Goal: Download file/media

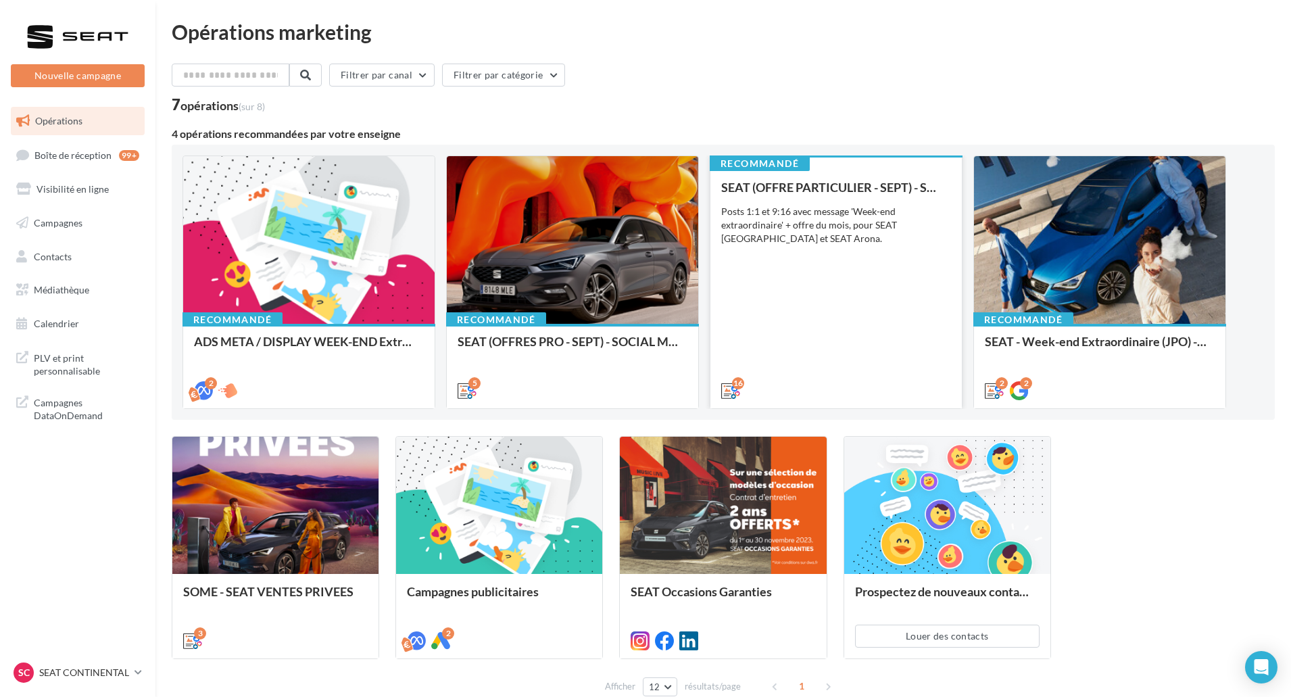
click at [809, 307] on div "SEAT (OFFRE PARTICULIER - SEPT) - SOCIAL MEDIA Posts 1:1 et 9:16 avec message '…" at bounding box center [836, 288] width 230 height 216
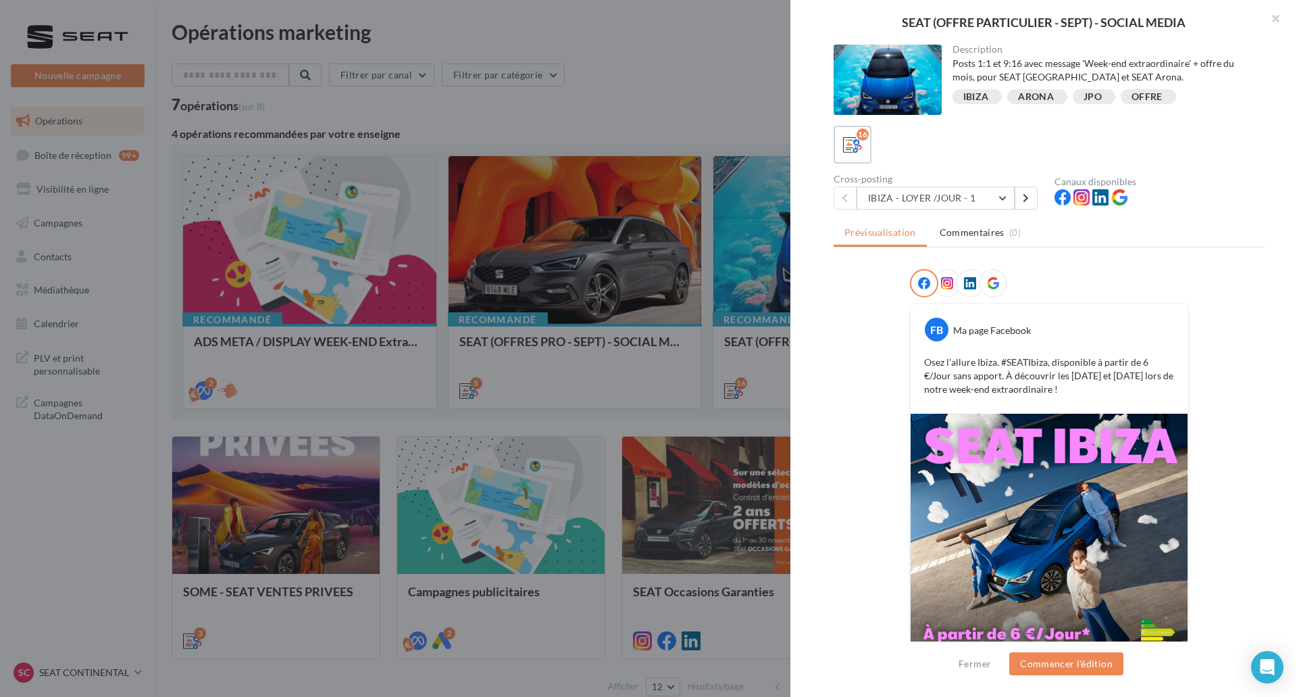
scroll to position [55, 0]
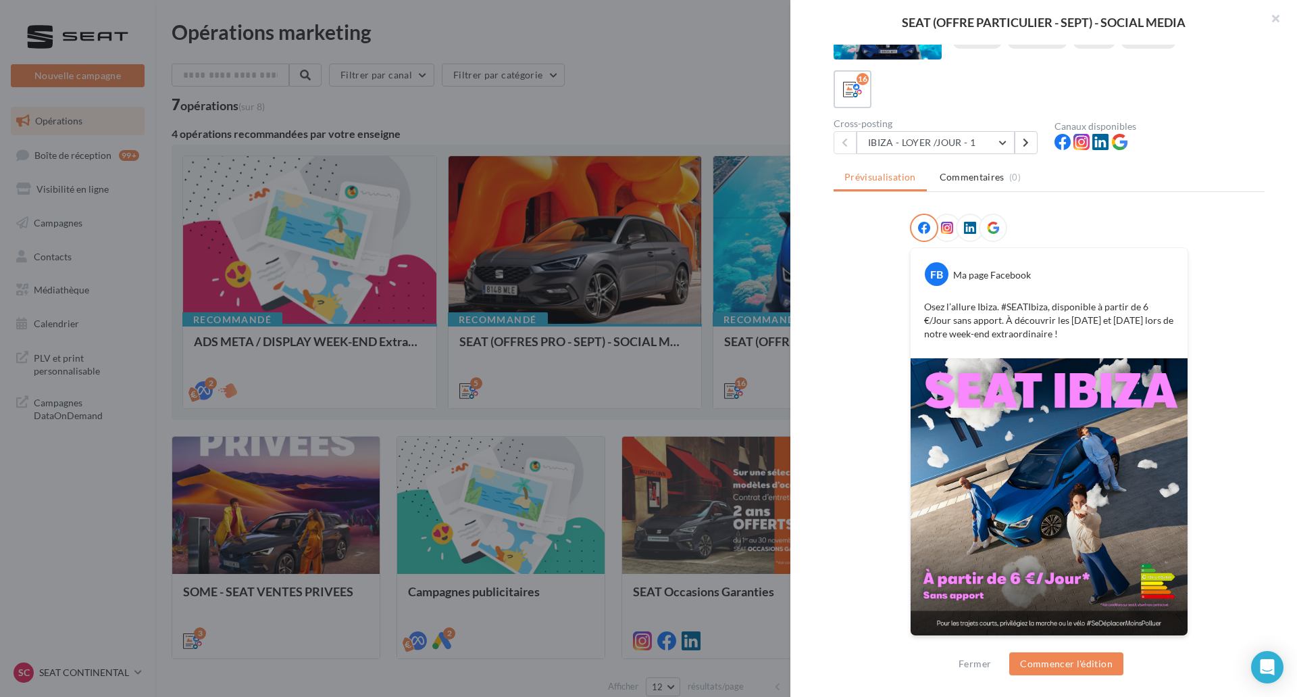
click at [969, 159] on div "Description Posts 1:1 et 9:16 avec message 'Week-end extraordinaire' + offre du…" at bounding box center [1050, 349] width 518 height 609
click at [970, 155] on div "Description Posts 1:1 et 9:16 avec message 'Week-end extraordinaire' + offre du…" at bounding box center [1050, 349] width 518 height 609
click at [973, 147] on button "IBIZA - LOYER /JOUR - 1" at bounding box center [936, 142] width 158 height 23
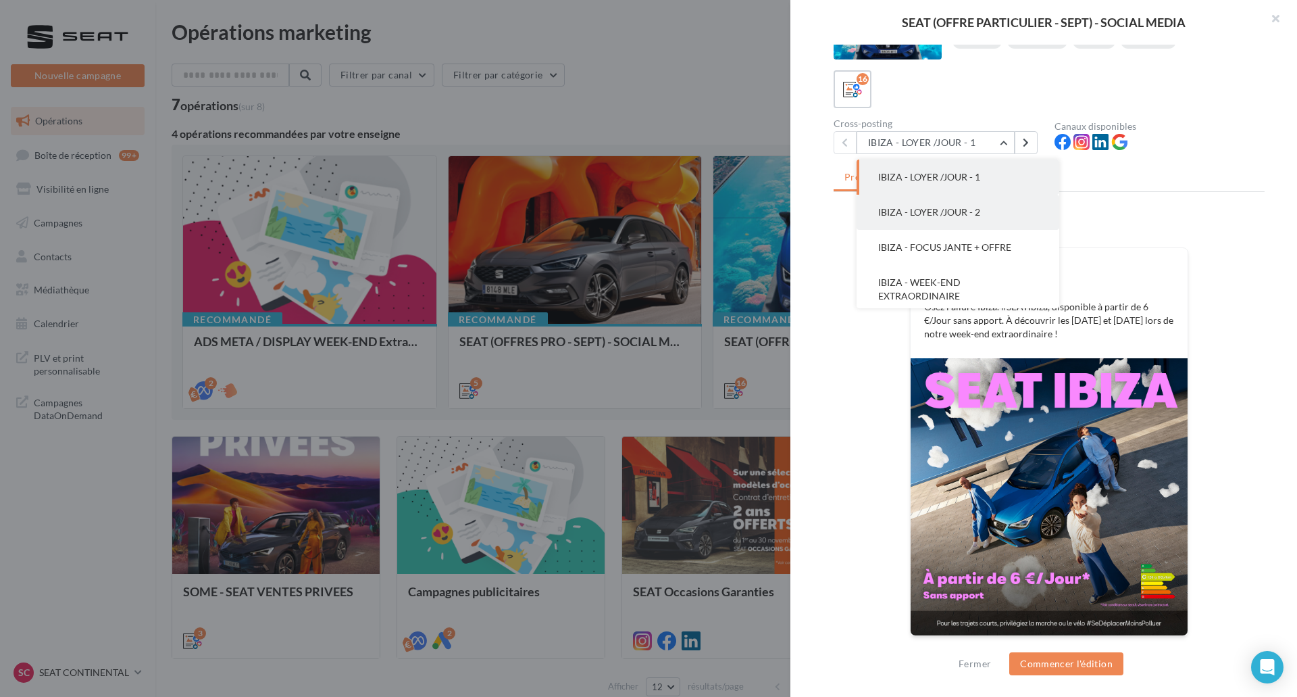
click at [1015, 197] on button "IBIZA - LOYER /JOUR - 2" at bounding box center [958, 212] width 203 height 35
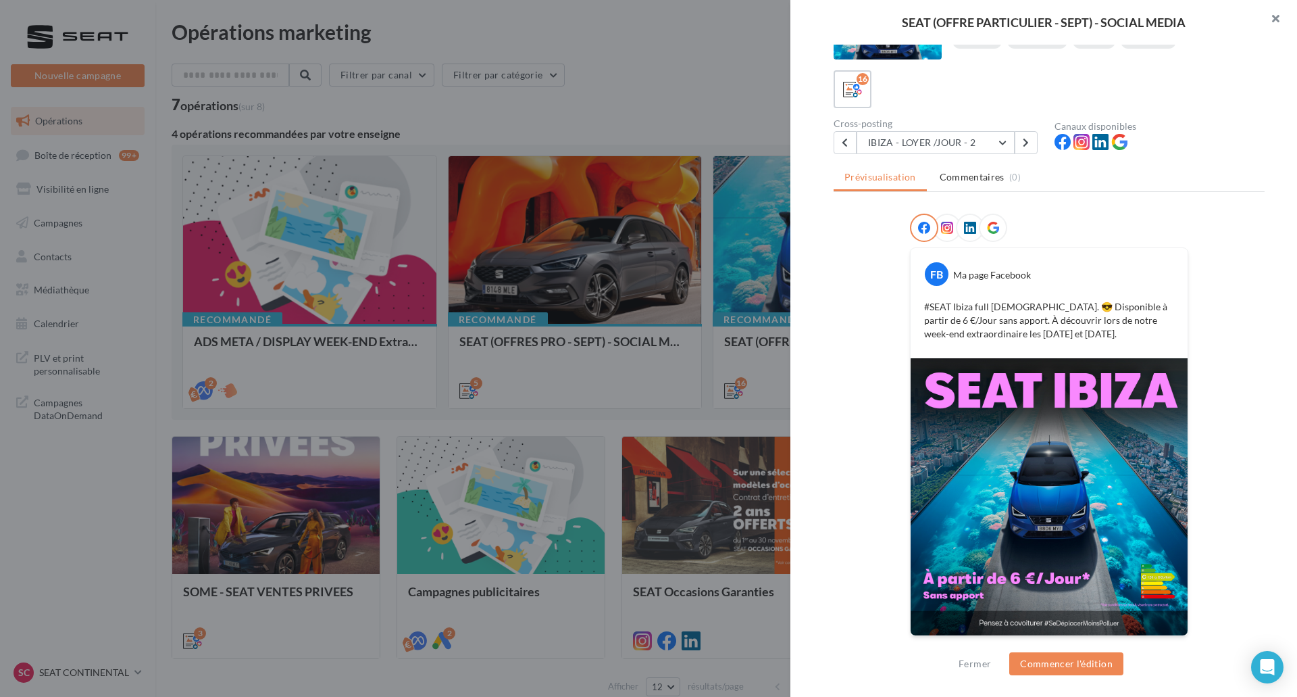
click at [1269, 9] on button "button" at bounding box center [1270, 20] width 54 height 41
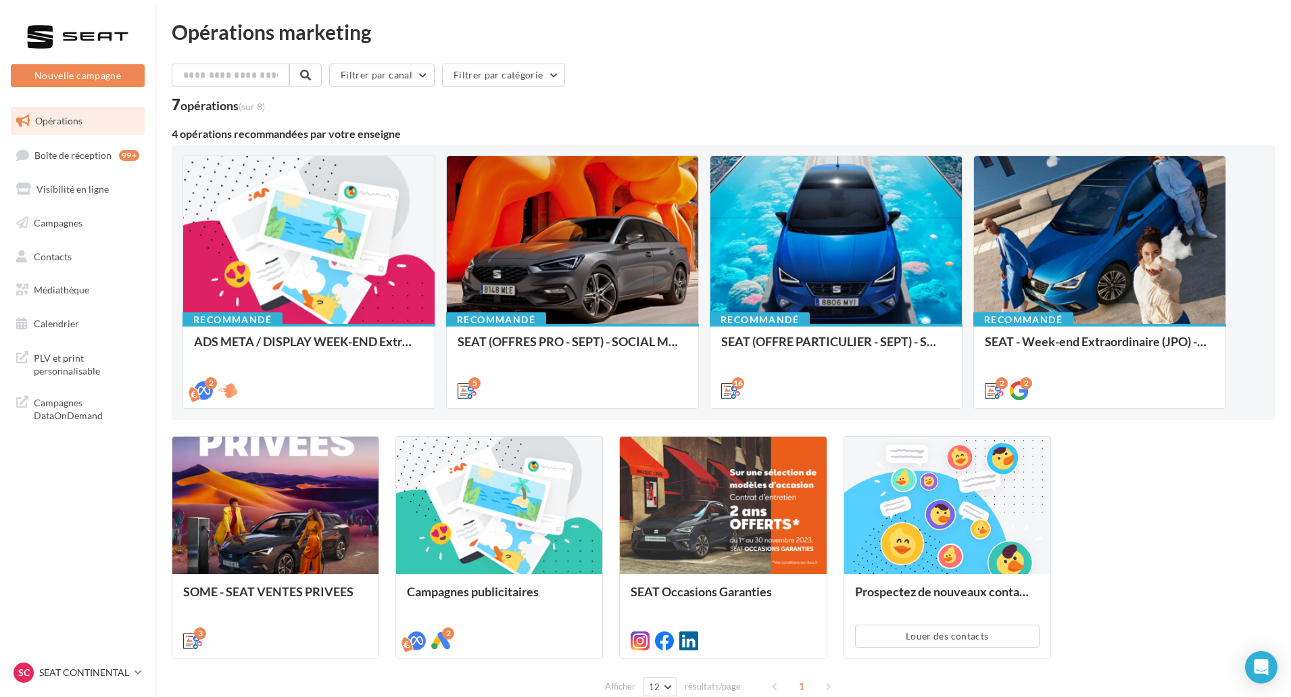
click at [1085, 445] on div "SOME - SEAT VENTES PRIVEES Phase teasing et phase de vente. 3 Campagnes publici…" at bounding box center [723, 547] width 1103 height 223
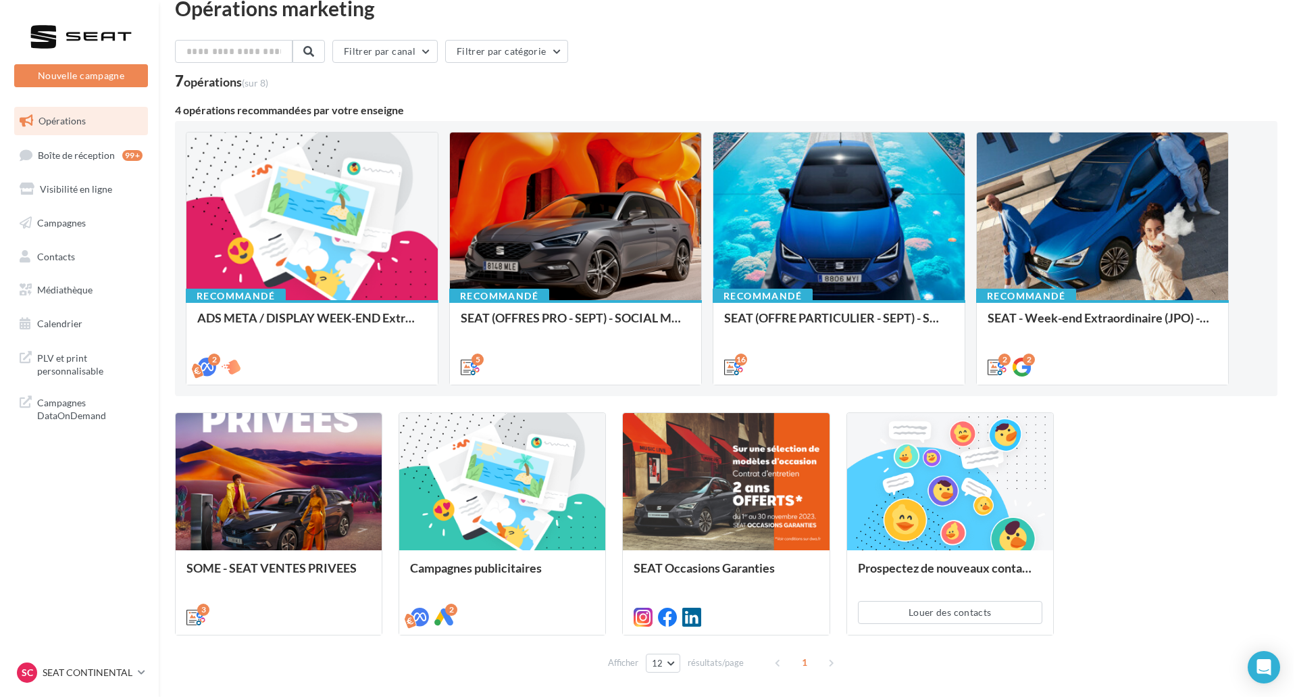
scroll to position [0, 0]
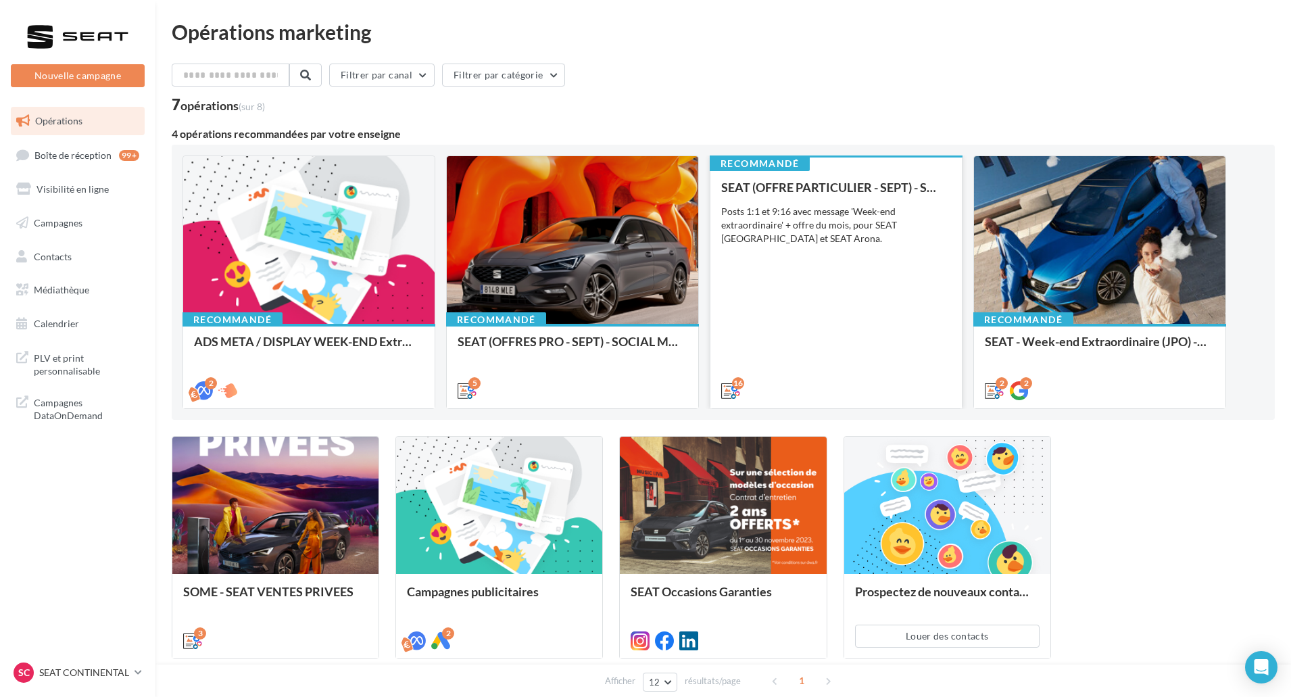
click at [857, 320] on div "SEAT (OFFRE PARTICULIER - SEPT) - SOCIAL MEDIA Posts 1:1 et 9:16 avec message '…" at bounding box center [836, 288] width 230 height 216
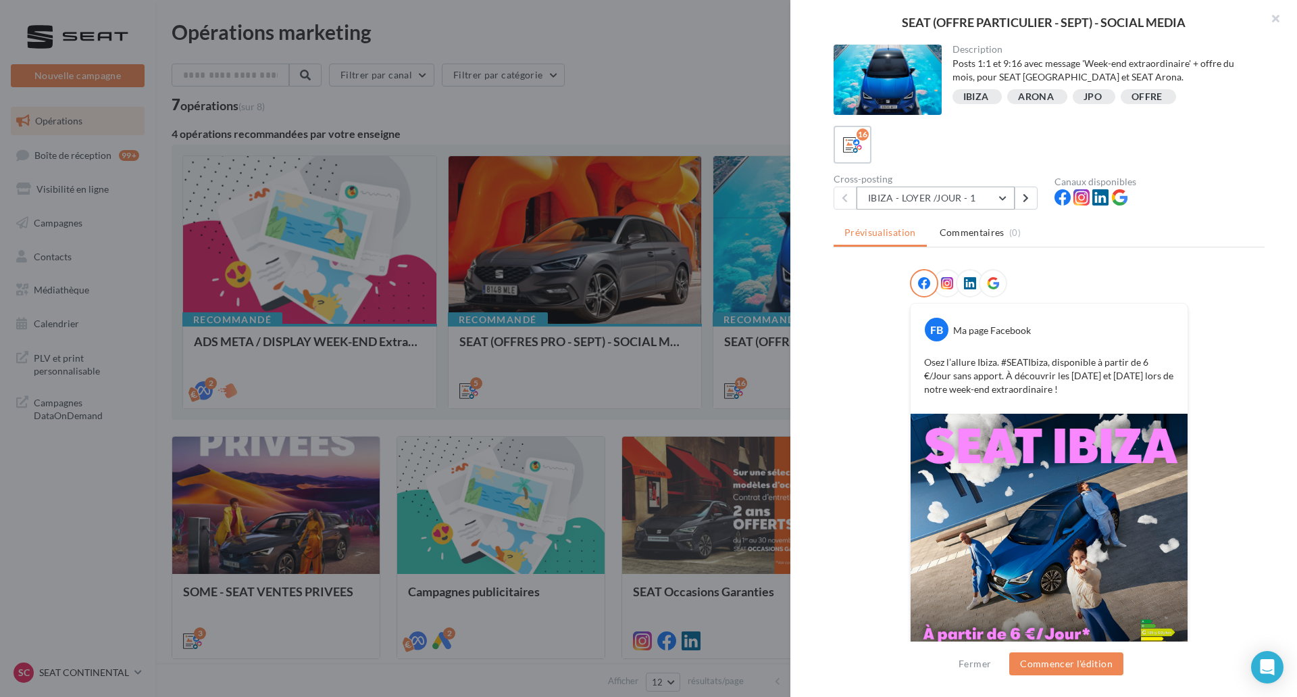
click at [978, 197] on button "IBIZA - LOYER /JOUR - 1" at bounding box center [936, 198] width 158 height 23
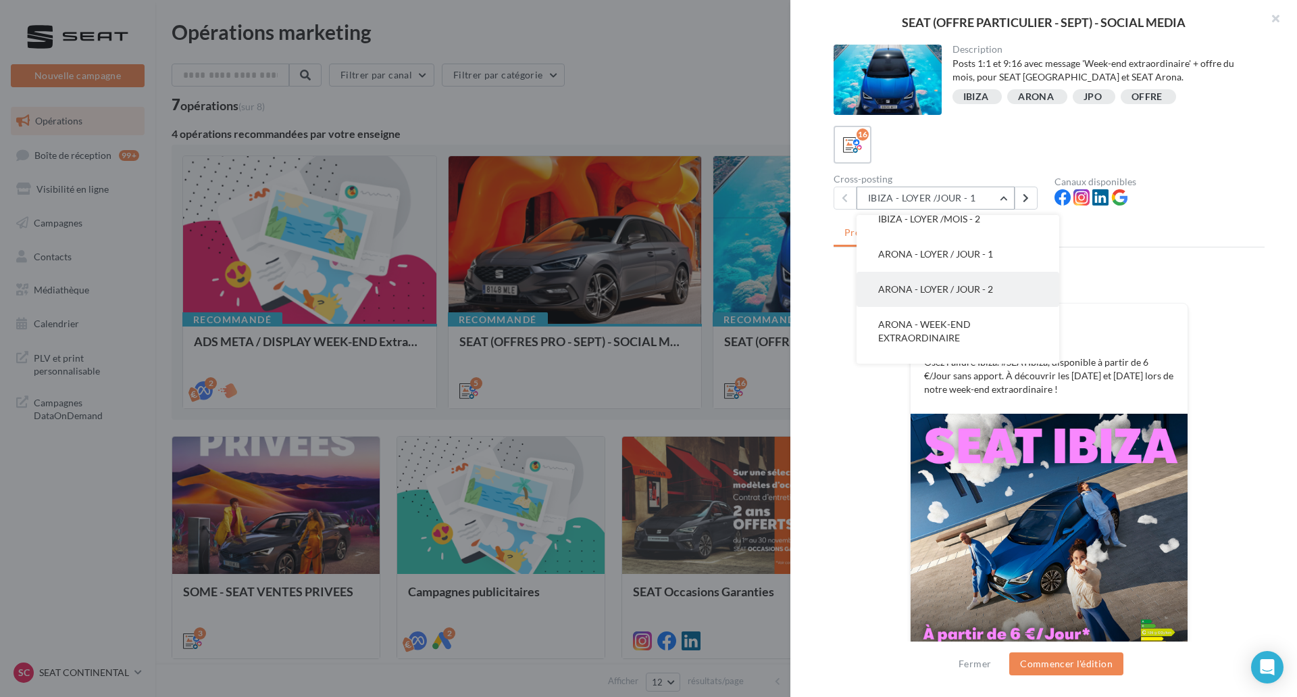
scroll to position [135, 0]
click at [997, 262] on button "IBIZA - LOYER /MOIS - 1" at bounding box center [958, 251] width 203 height 35
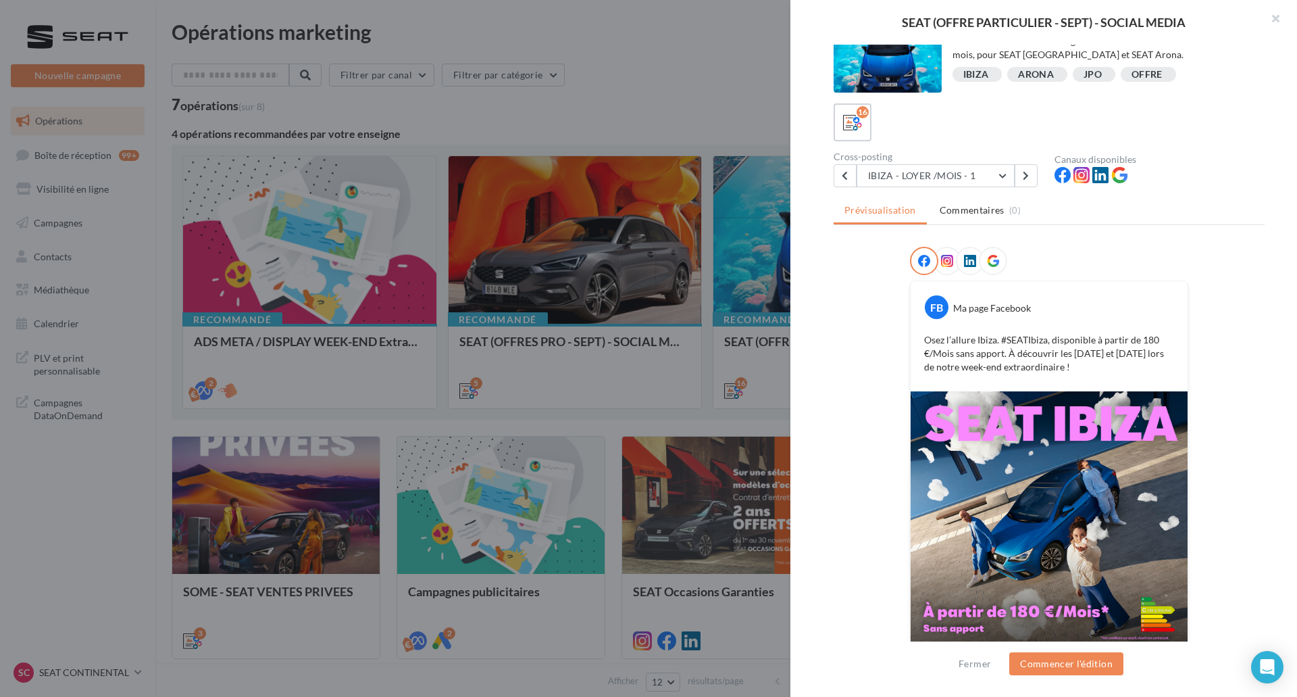
scroll to position [55, 0]
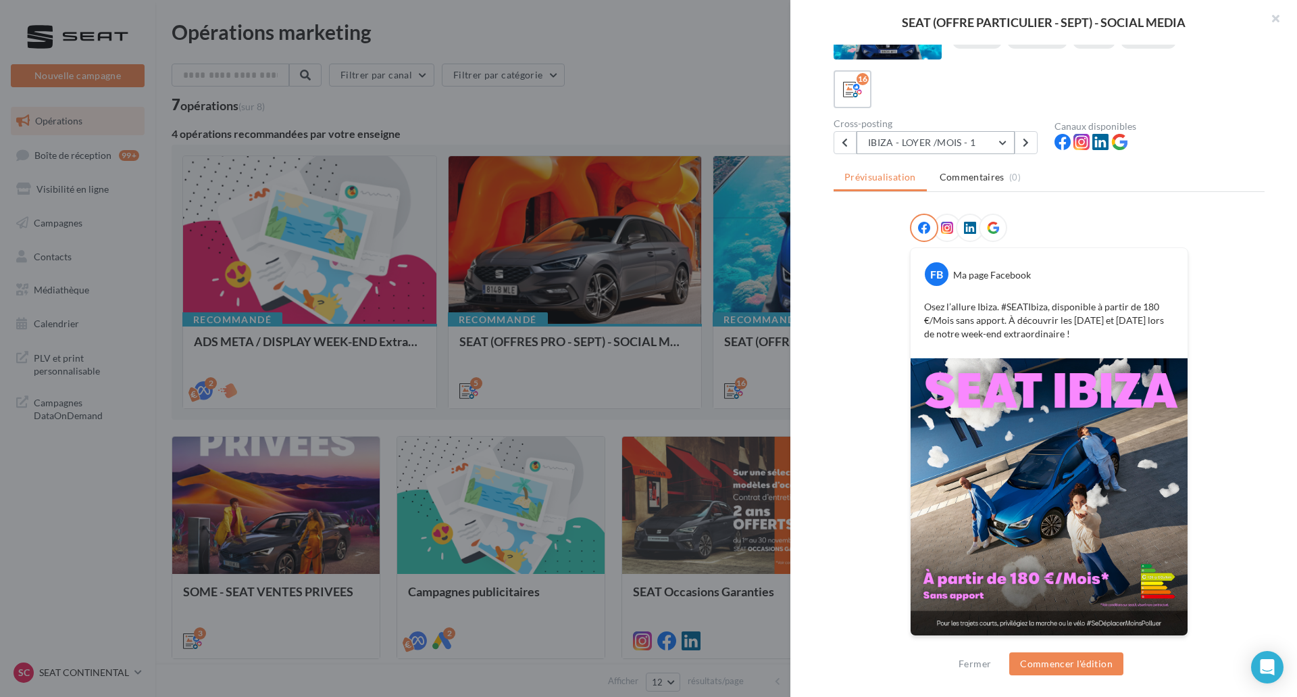
click at [1008, 145] on button "IBIZA - LOYER /MOIS - 1" at bounding box center [936, 142] width 158 height 23
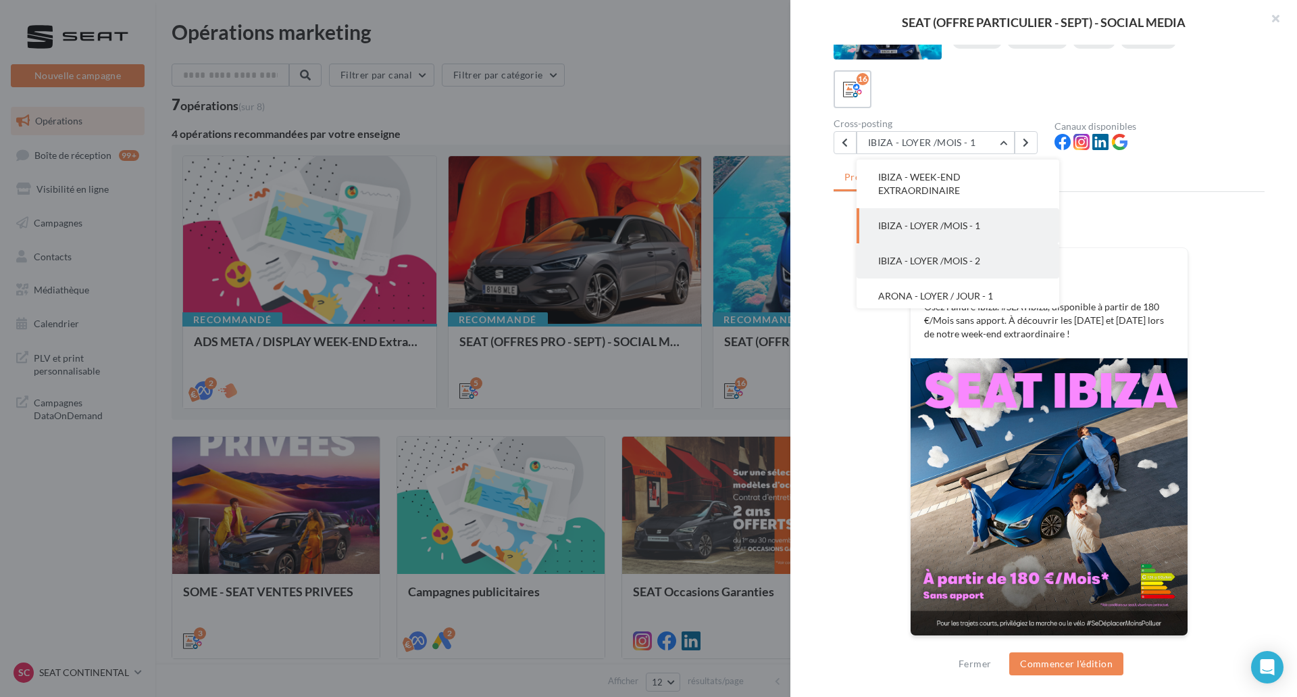
click at [988, 251] on button "IBIZA - LOYER /MOIS - 2" at bounding box center [958, 260] width 203 height 35
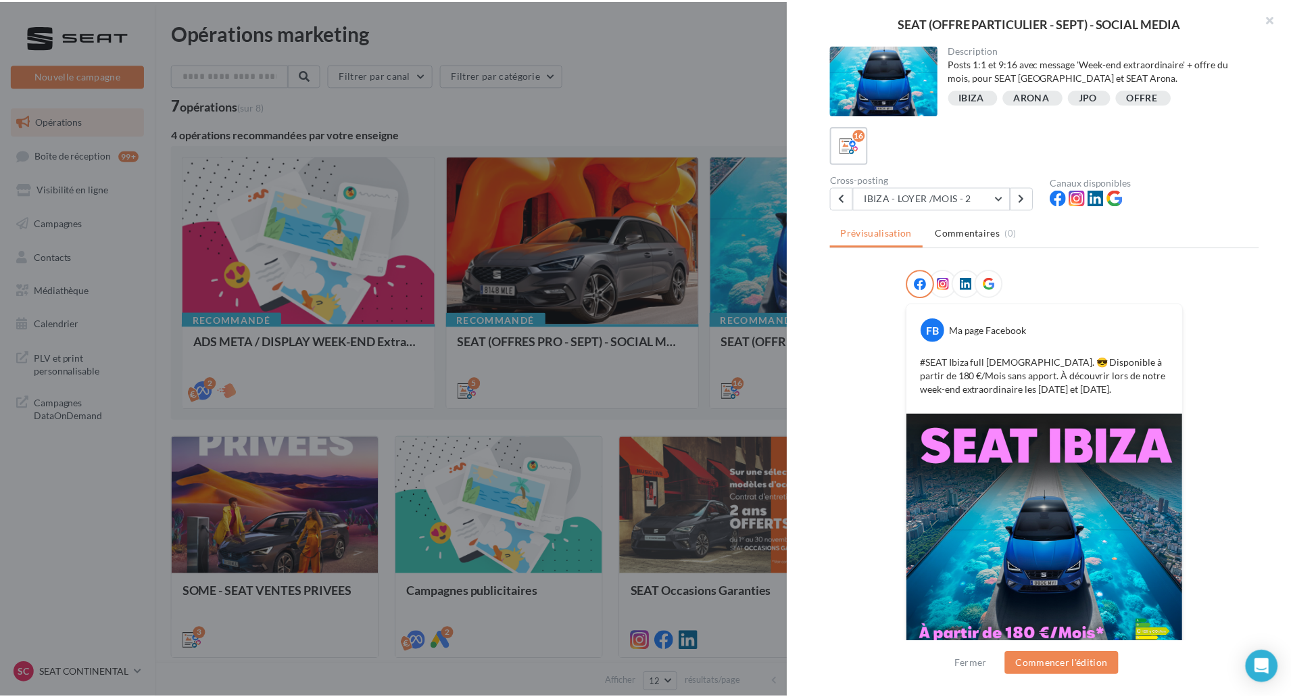
scroll to position [55, 0]
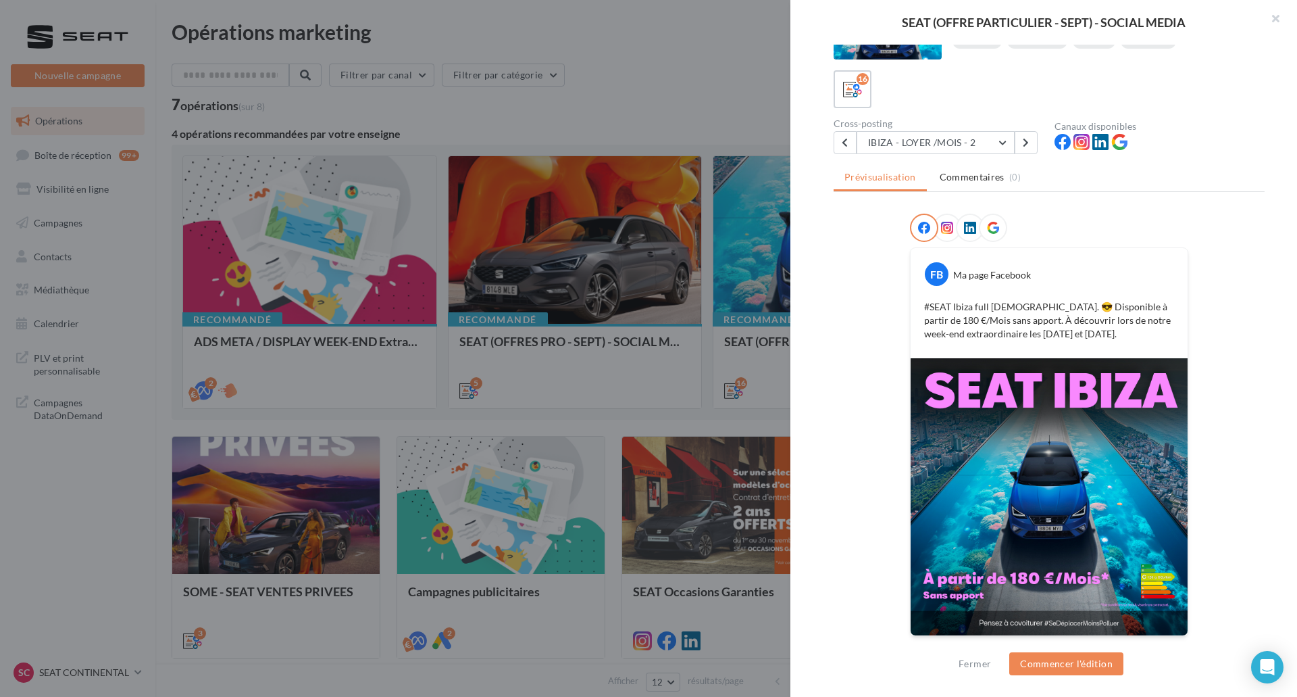
click at [617, 193] on div at bounding box center [648, 348] width 1297 height 697
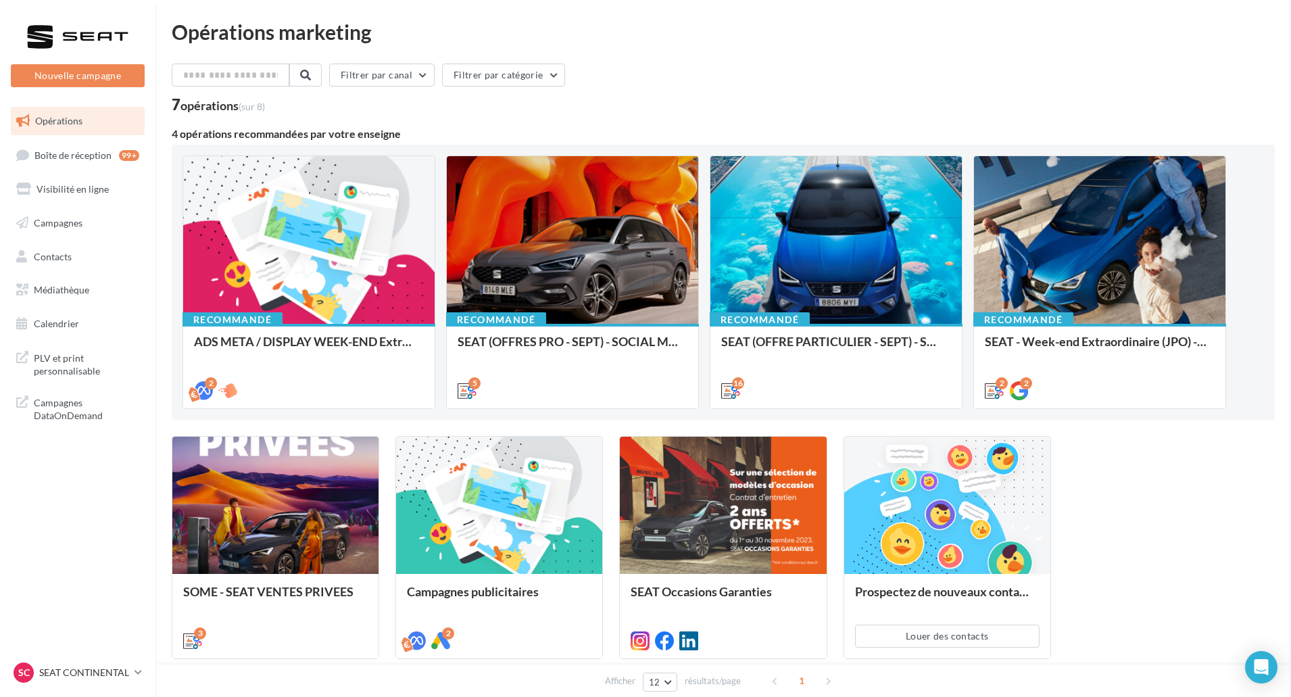
click at [49, 338] on div "PLV et print personnalisable Campagnes DataOnDemand" at bounding box center [77, 385] width 145 height 95
click at [61, 295] on span "Médiathèque" at bounding box center [61, 289] width 55 height 11
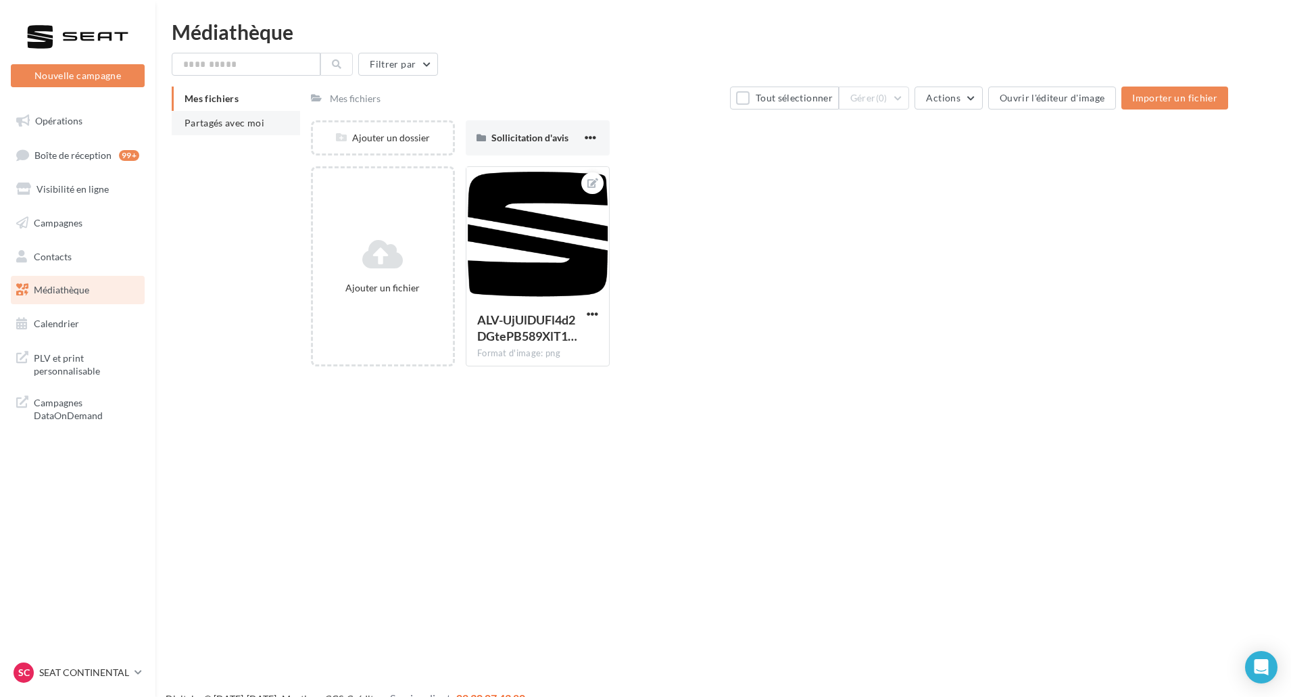
click at [230, 128] on li "Partagés avec moi" at bounding box center [236, 123] width 128 height 24
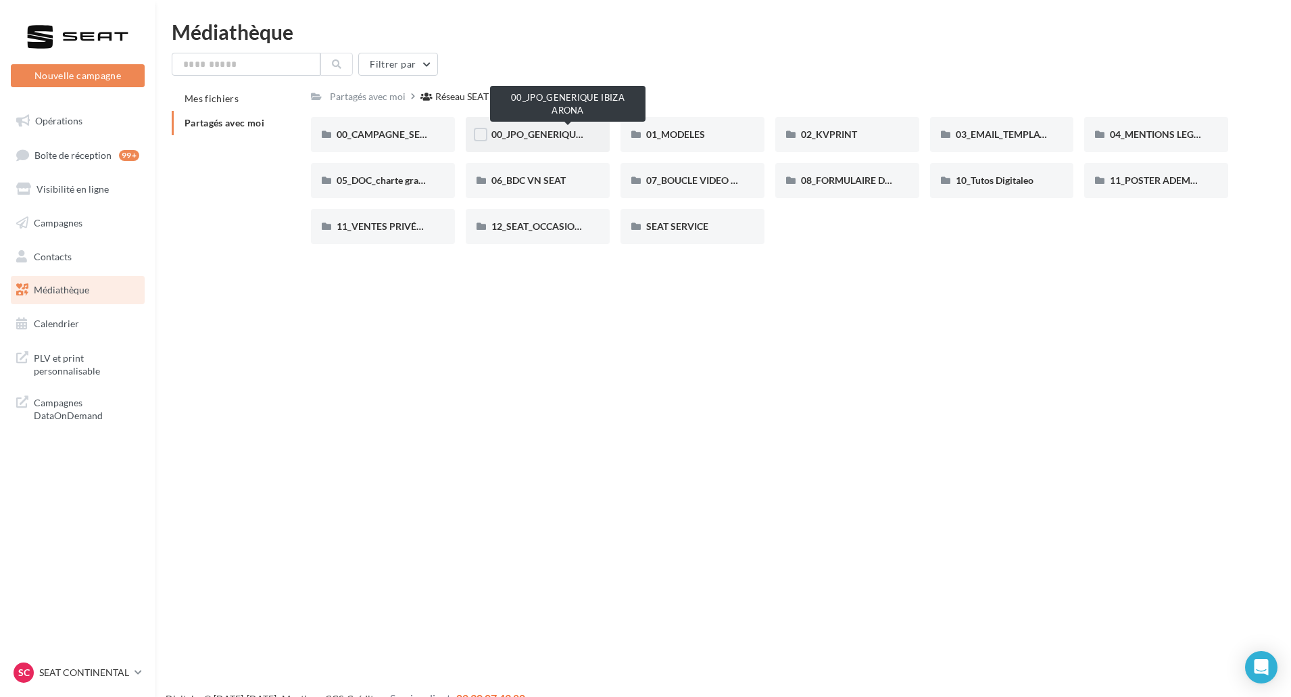
click at [532, 129] on span "00_JPO_GENERIQUE IBIZA ARONA" at bounding box center [567, 133] width 153 height 11
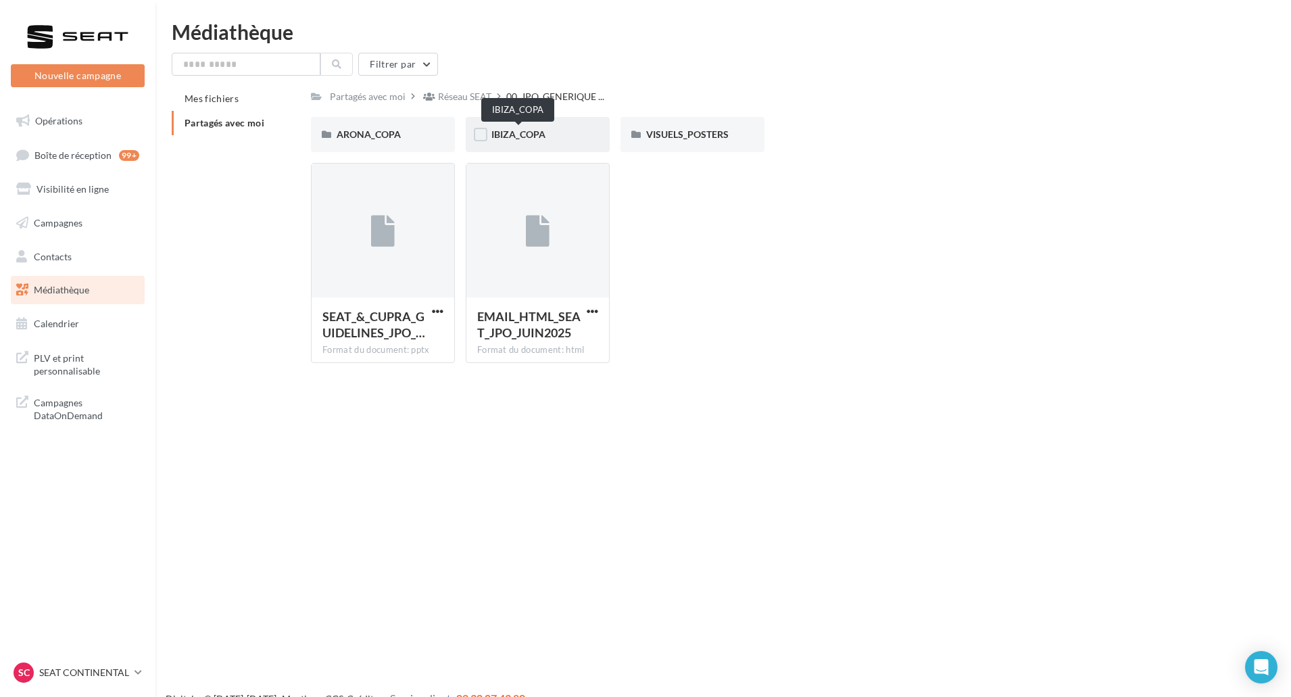
click at [532, 131] on span "IBIZA_COPA" at bounding box center [518, 133] width 54 height 11
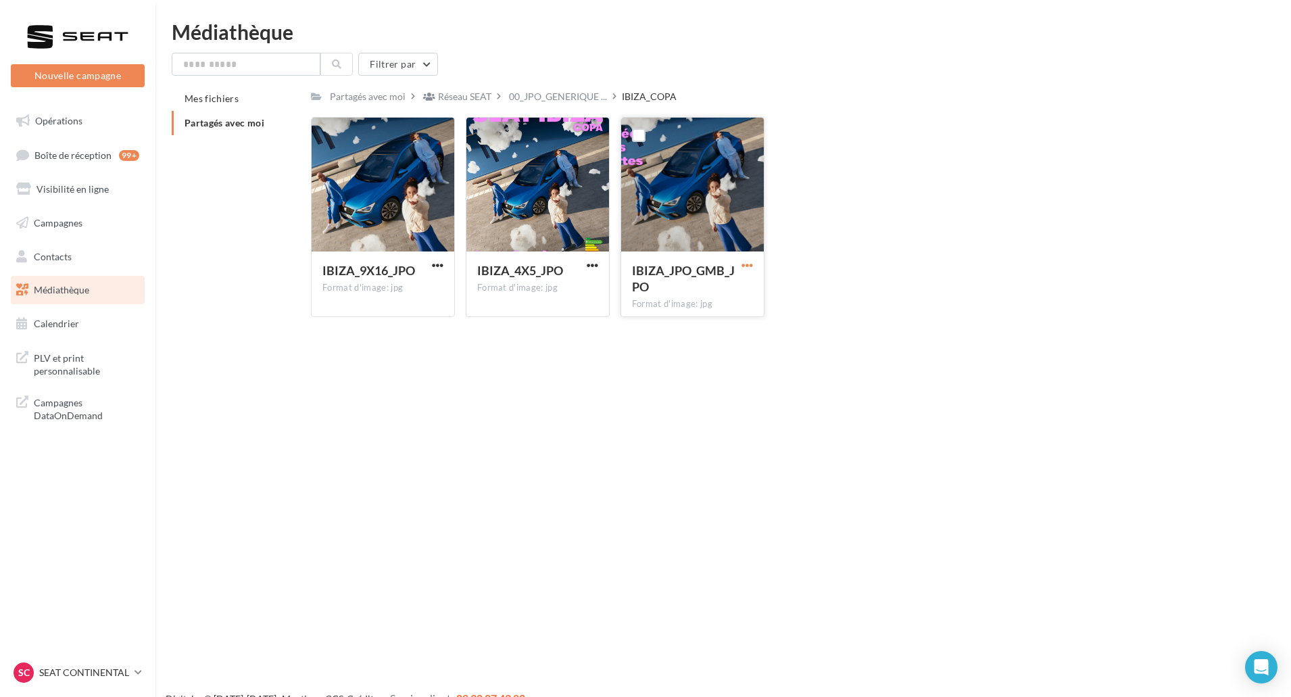
click at [743, 263] on span "button" at bounding box center [746, 264] width 11 height 11
click at [740, 282] on button "Télécharger" at bounding box center [687, 291] width 135 height 35
drag, startPoint x: 586, startPoint y: 266, endPoint x: 586, endPoint y: 273, distance: 7.4
click at [587, 266] on span "button" at bounding box center [592, 264] width 11 height 11
click at [586, 281] on button "Télécharger" at bounding box center [533, 291] width 135 height 35
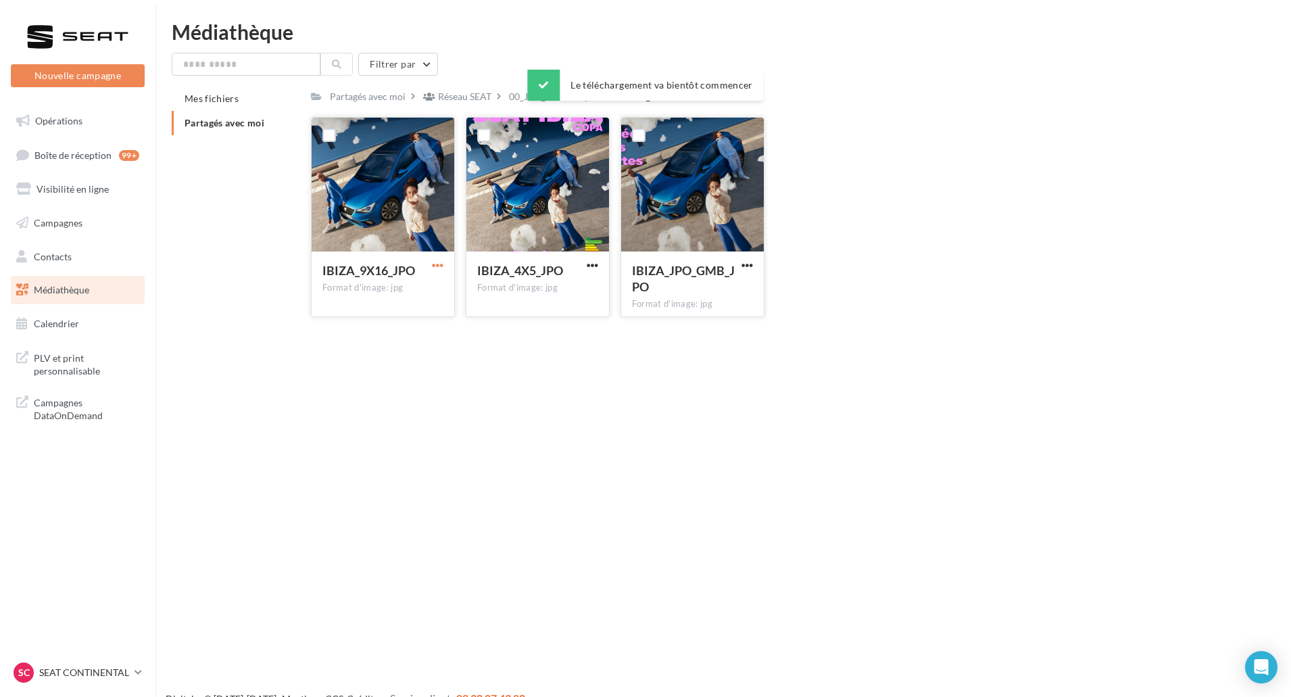
click at [437, 261] on span "button" at bounding box center [437, 264] width 11 height 11
click at [426, 292] on button "Télécharger" at bounding box center [378, 291] width 135 height 35
click at [519, 99] on span "00_JPO_GENERIQUE ..." at bounding box center [558, 97] width 98 height 14
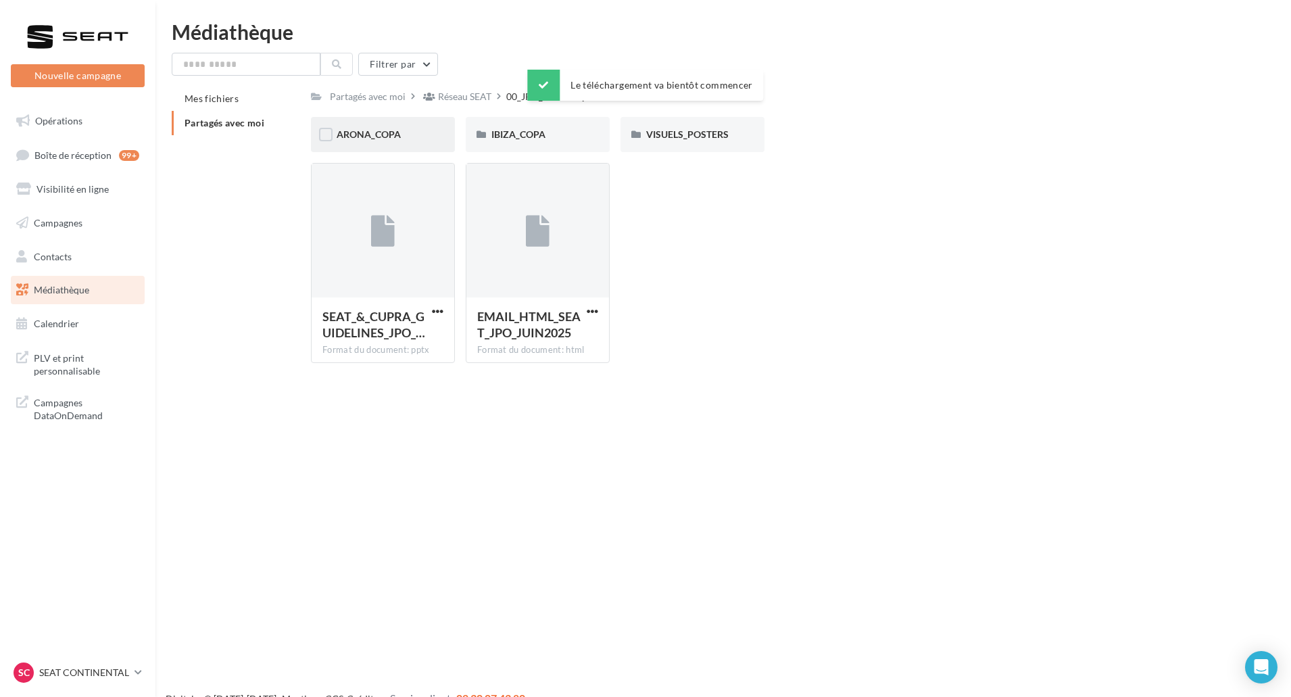
click at [439, 128] on div "ARONA_COPA" at bounding box center [383, 134] width 144 height 35
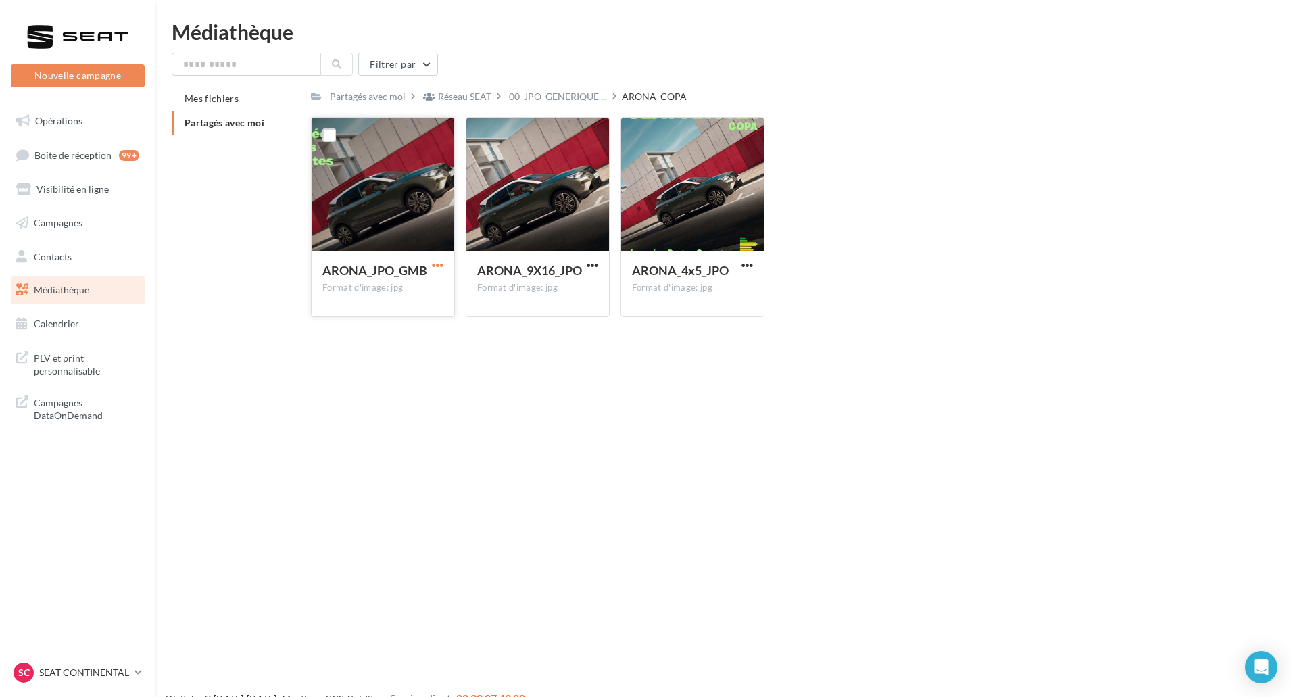
click at [436, 264] on span "button" at bounding box center [437, 264] width 11 height 11
click at [412, 301] on button "Télécharger" at bounding box center [378, 291] width 135 height 35
click at [590, 259] on span "button" at bounding box center [592, 264] width 11 height 11
click at [553, 299] on button "Télécharger" at bounding box center [533, 291] width 135 height 35
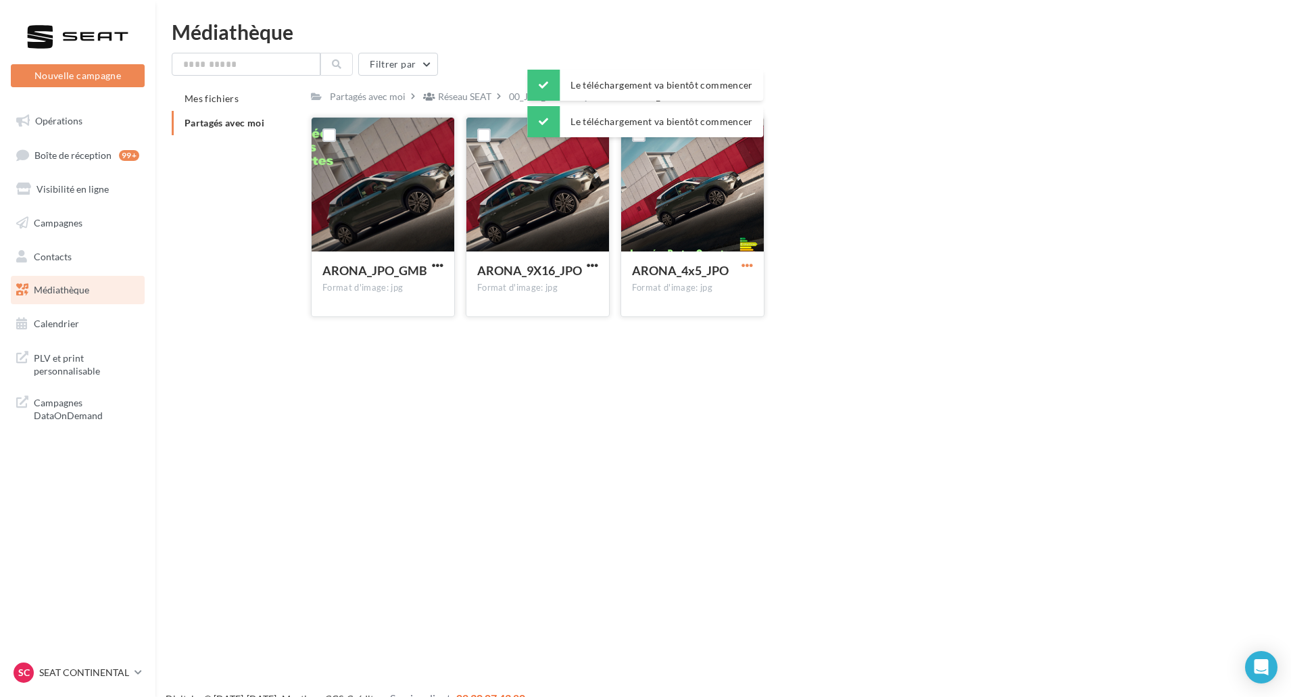
drag, startPoint x: 745, startPoint y: 263, endPoint x: 729, endPoint y: 272, distance: 18.2
click at [745, 263] on span "button" at bounding box center [746, 264] width 11 height 11
click at [699, 286] on button "Télécharger" at bounding box center [687, 291] width 135 height 35
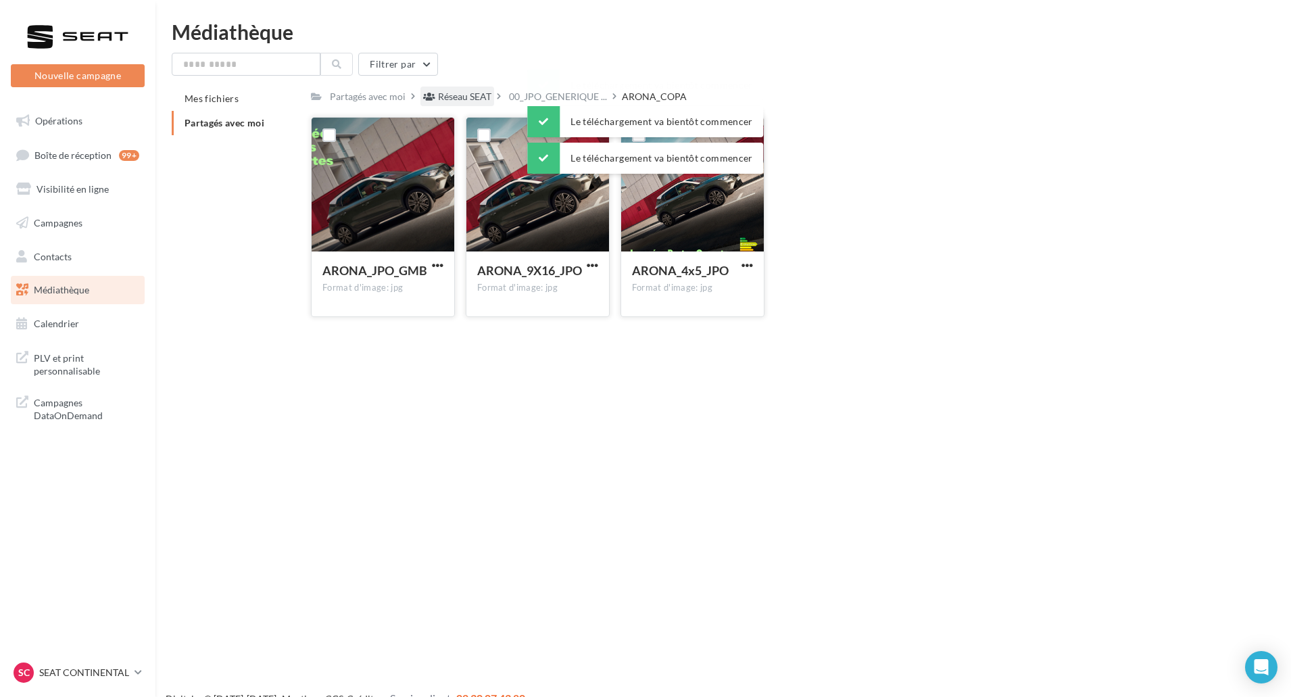
click at [487, 89] on div "Réseau SEAT" at bounding box center [457, 96] width 74 height 20
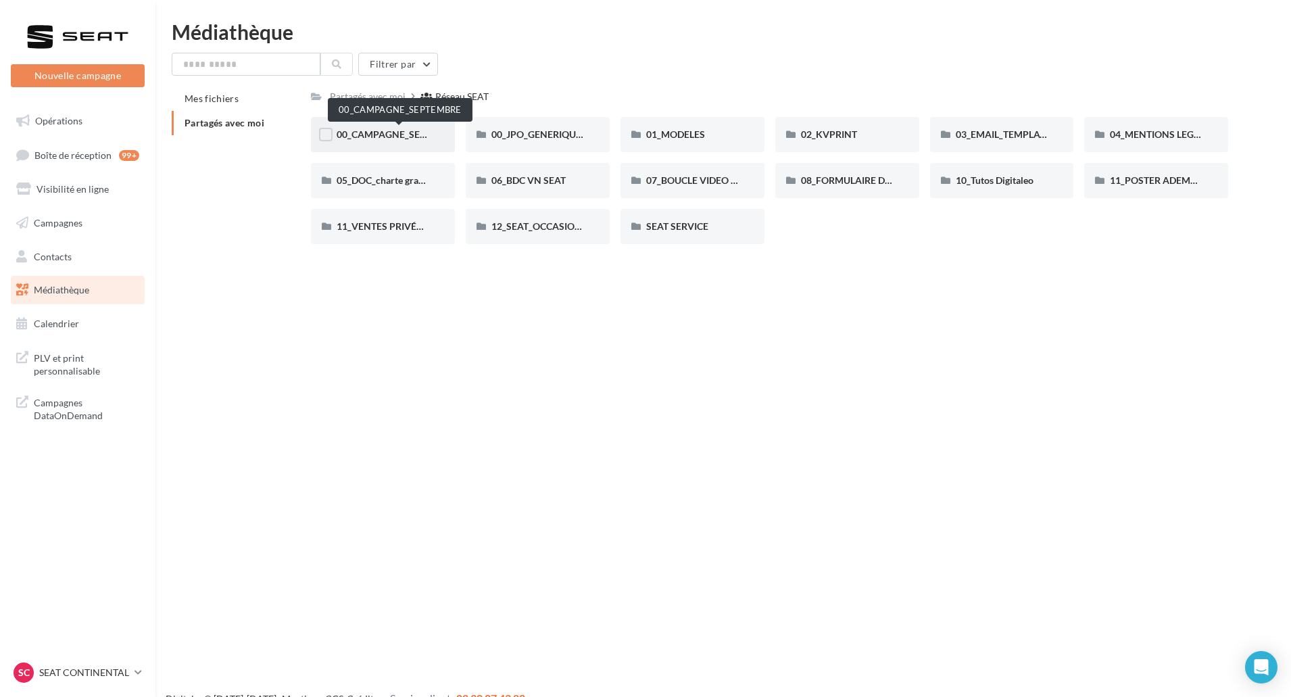
click at [394, 136] on span "00_CAMPAGNE_SEPTEMBRE" at bounding box center [400, 133] width 126 height 11
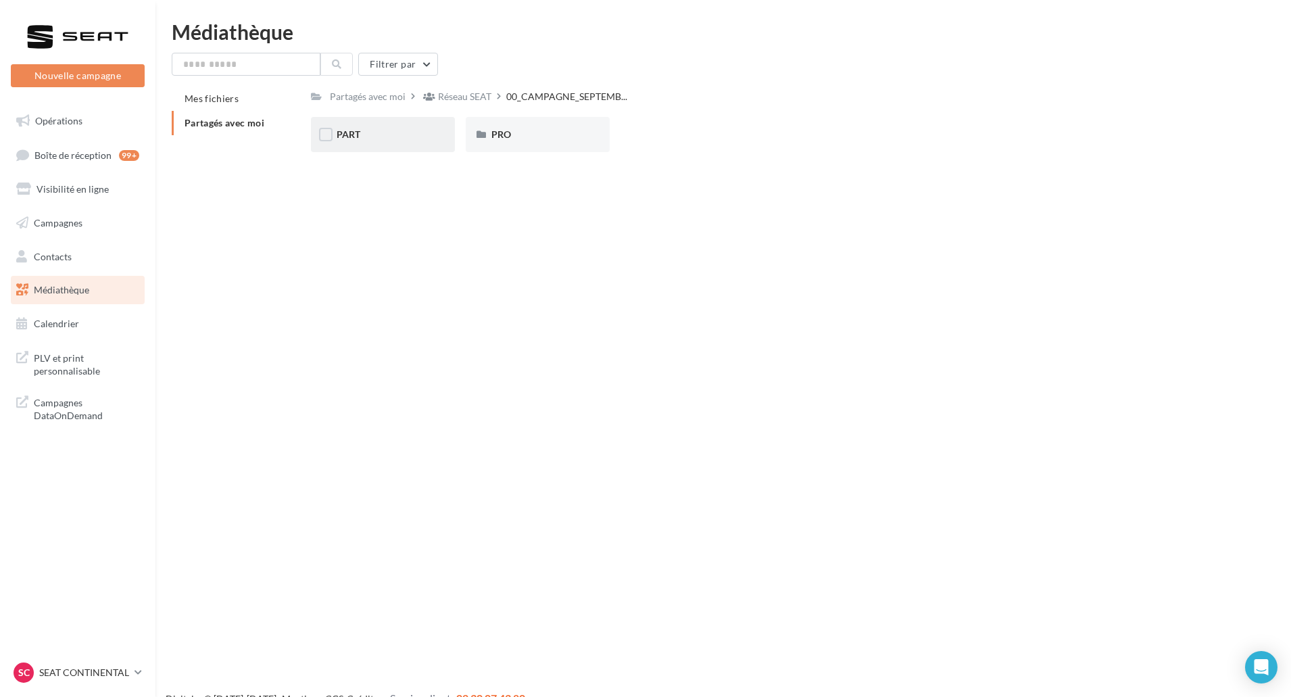
click at [424, 132] on div "PART" at bounding box center [383, 135] width 93 height 14
click at [670, 128] on div "IBIZA" at bounding box center [692, 135] width 93 height 14
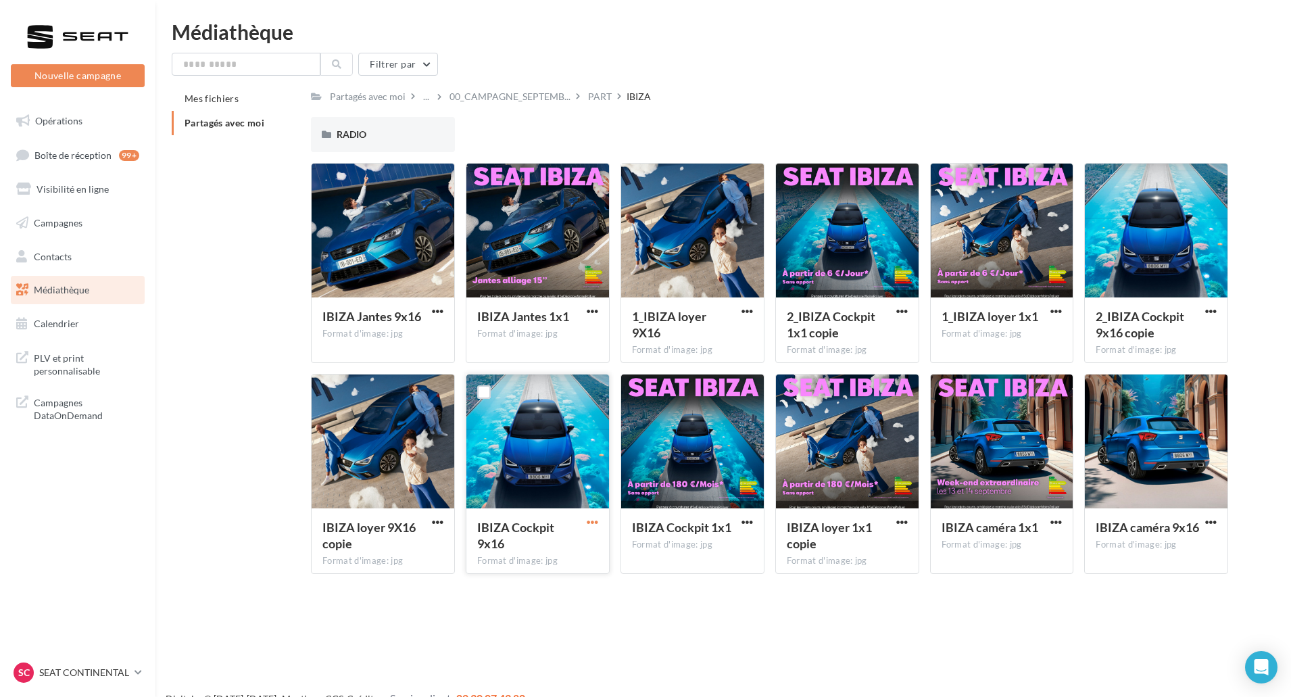
click at [589, 524] on span "button" at bounding box center [592, 521] width 11 height 11
click at [440, 309] on span "button" at bounding box center [437, 310] width 11 height 11
click at [432, 331] on button "Télécharger" at bounding box center [378, 337] width 135 height 35
drag, startPoint x: 586, startPoint y: 310, endPoint x: 585, endPoint y: 318, distance: 7.6
click at [587, 310] on span "button" at bounding box center [592, 310] width 11 height 11
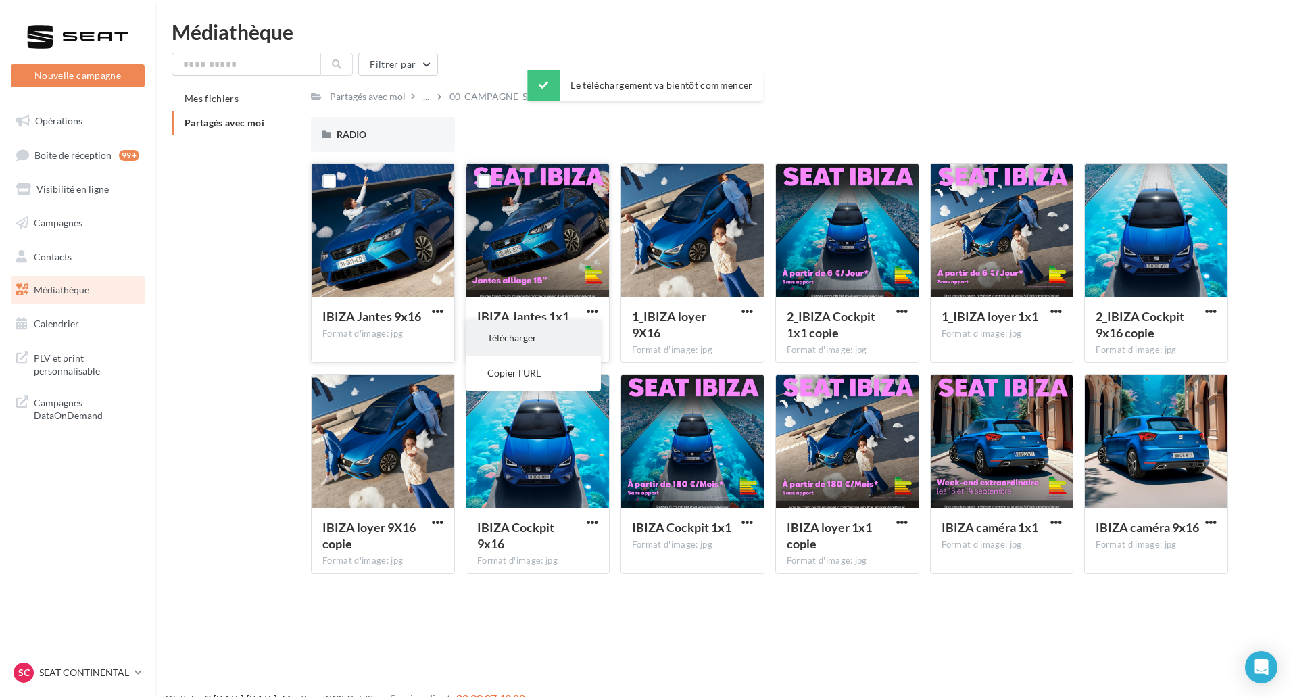
click at [581, 333] on button "Télécharger" at bounding box center [533, 337] width 135 height 35
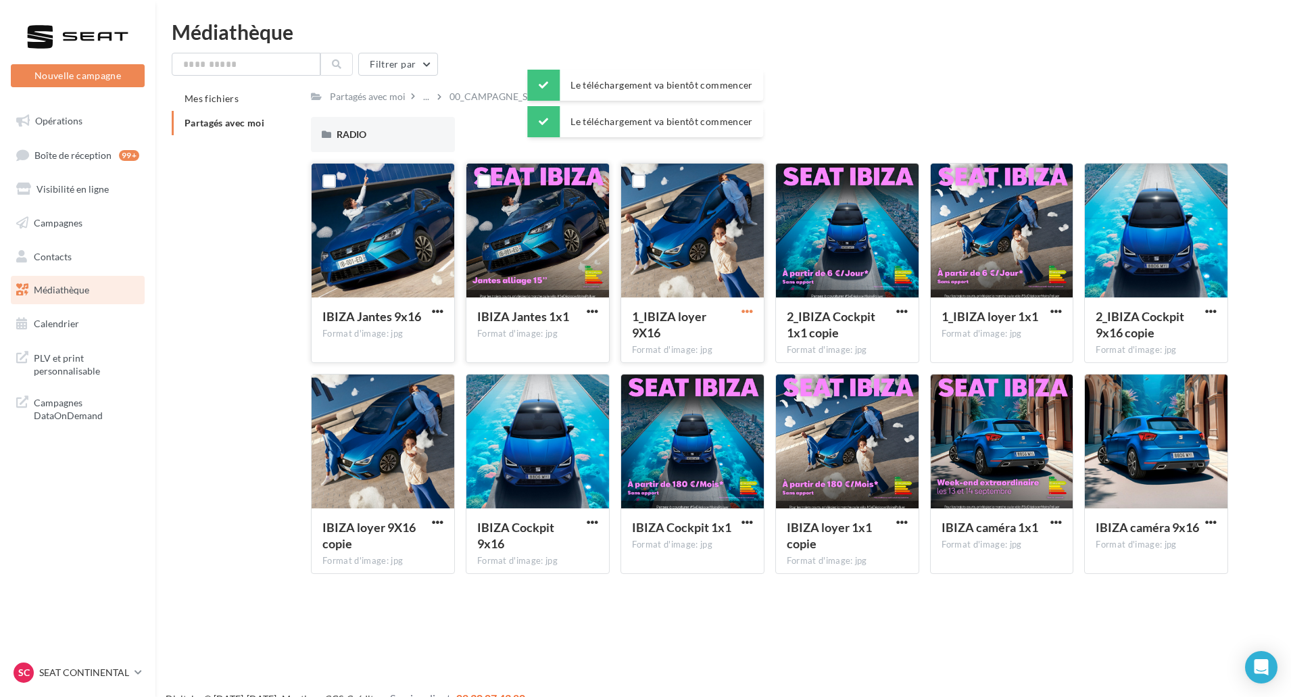
click at [748, 310] on span "button" at bounding box center [746, 310] width 11 height 11
click at [742, 329] on button "Télécharger" at bounding box center [687, 337] width 135 height 35
click at [899, 312] on span "button" at bounding box center [901, 310] width 11 height 11
click at [876, 332] on button "Télécharger" at bounding box center [842, 337] width 135 height 35
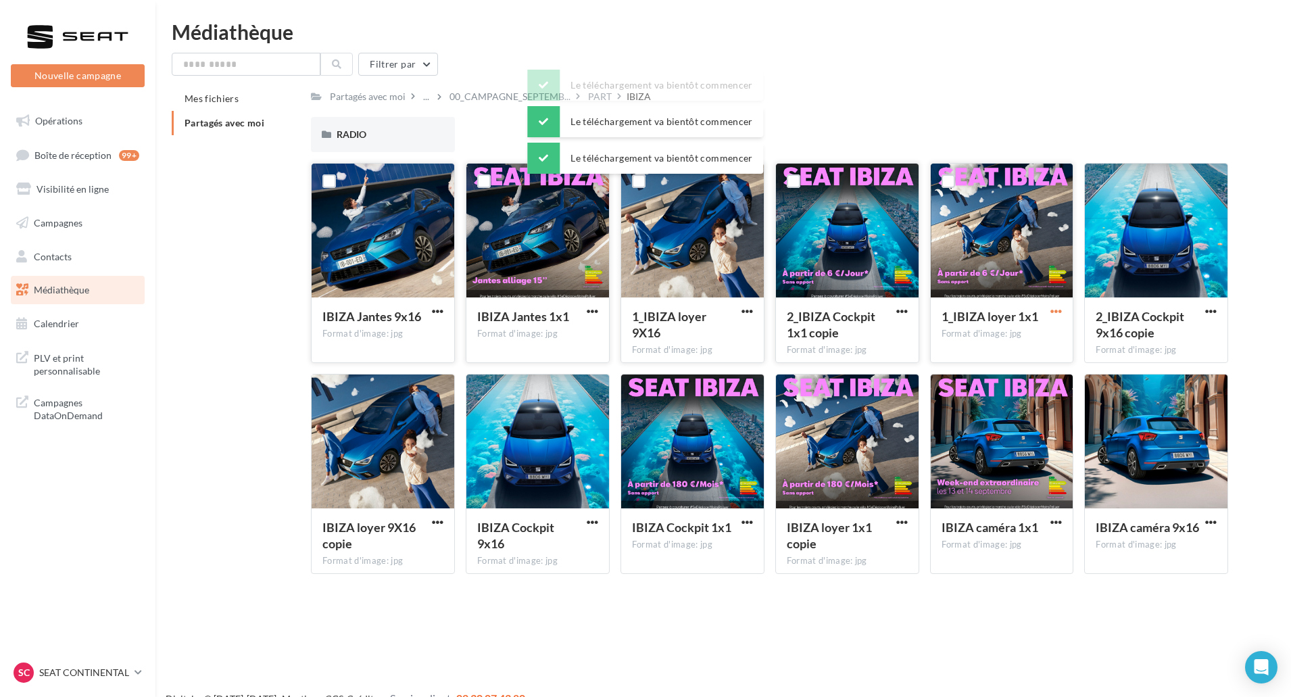
click at [1061, 310] on span "button" at bounding box center [1055, 310] width 11 height 11
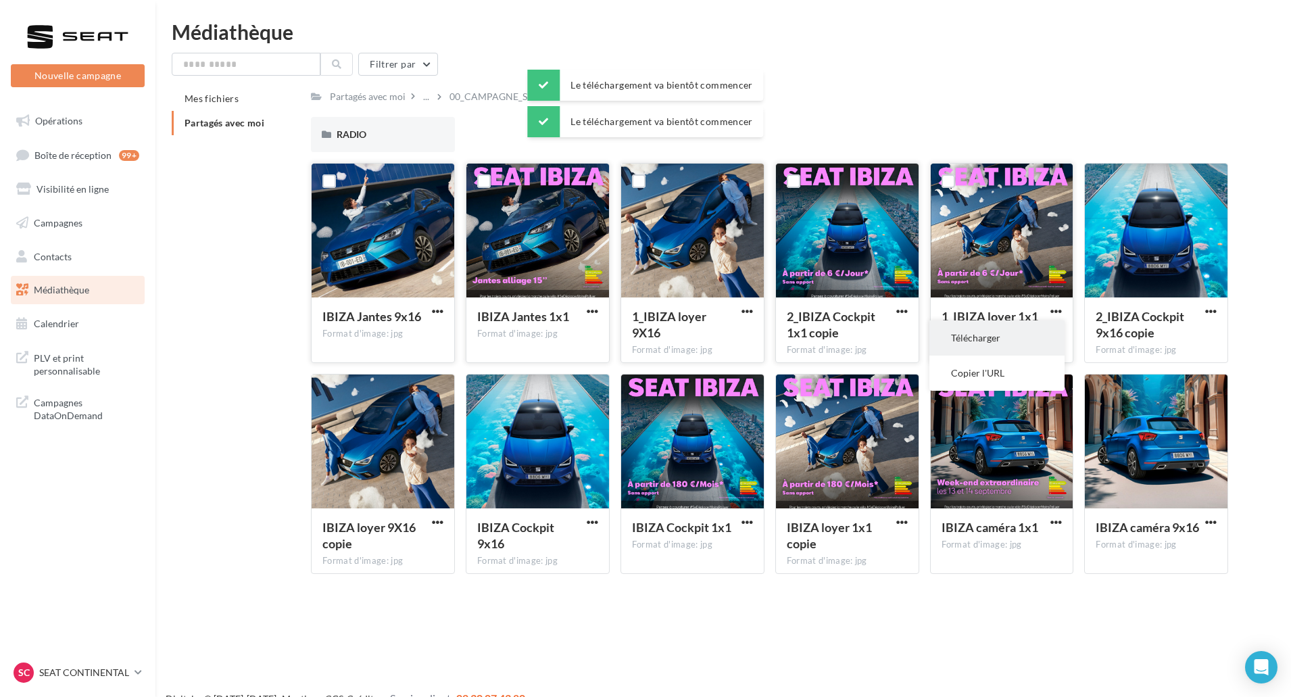
click at [1037, 330] on button "Télécharger" at bounding box center [996, 337] width 135 height 35
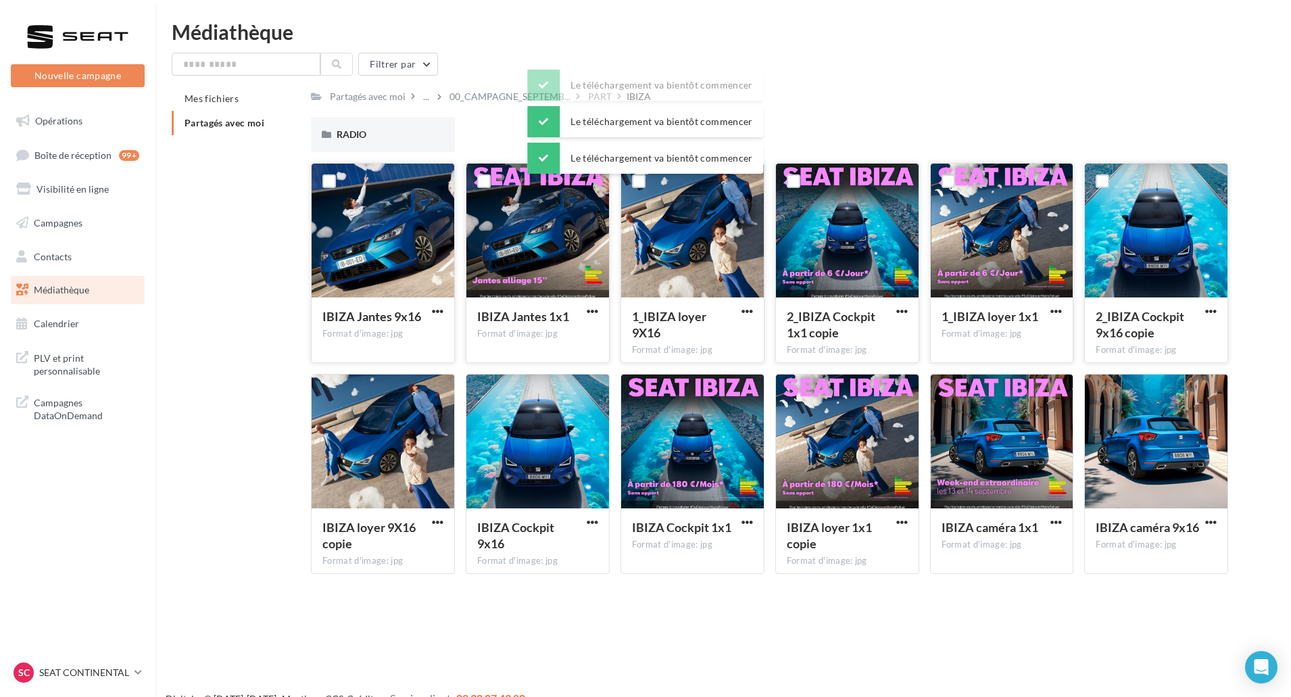
drag, startPoint x: 1206, startPoint y: 307, endPoint x: 1199, endPoint y: 318, distance: 12.8
click at [1206, 307] on span "button" at bounding box center [1210, 310] width 11 height 11
click at [1183, 328] on button "Télécharger" at bounding box center [1151, 337] width 135 height 35
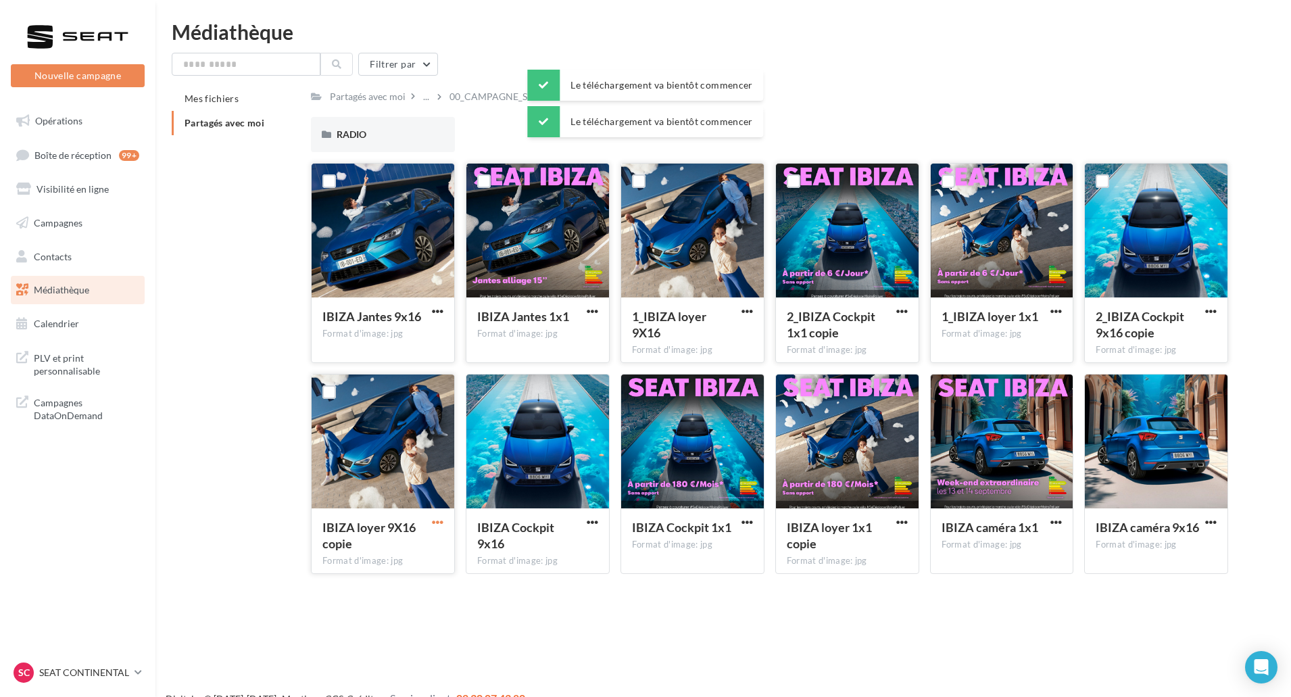
click at [440, 518] on span "button" at bounding box center [437, 521] width 11 height 11
click at [438, 545] on button "Télécharger" at bounding box center [378, 548] width 135 height 35
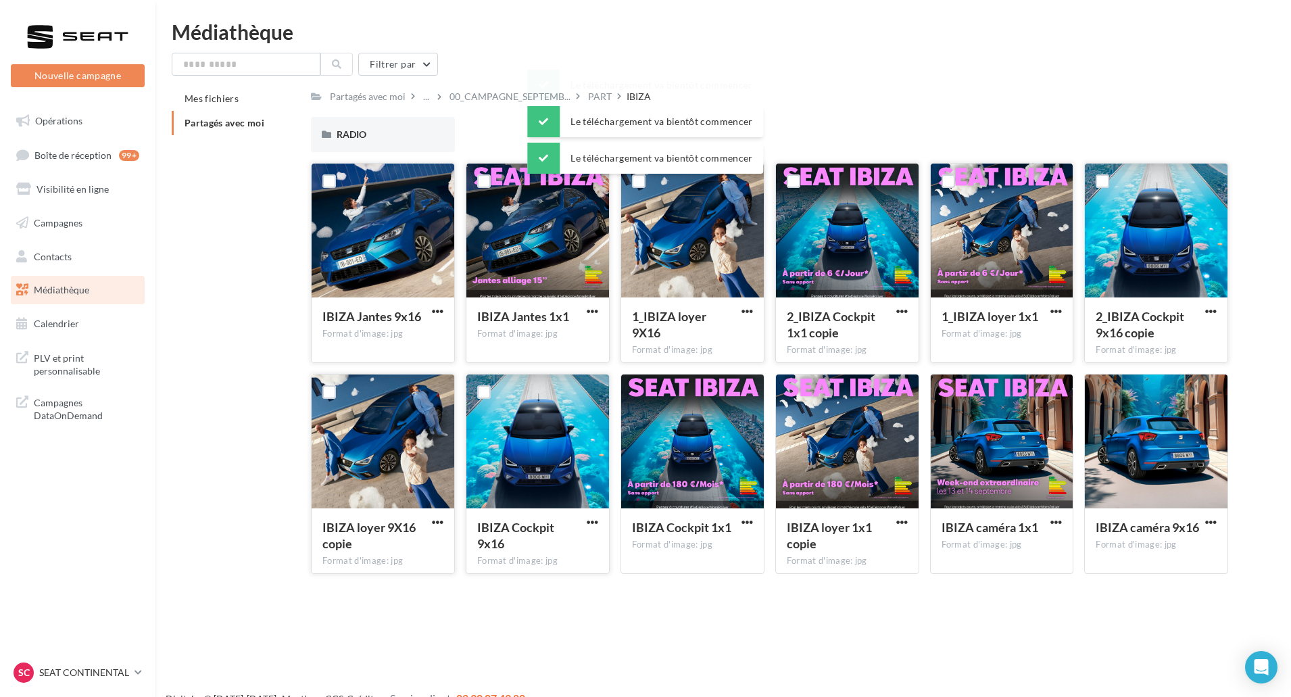
click at [599, 520] on button "button" at bounding box center [592, 523] width 17 height 14
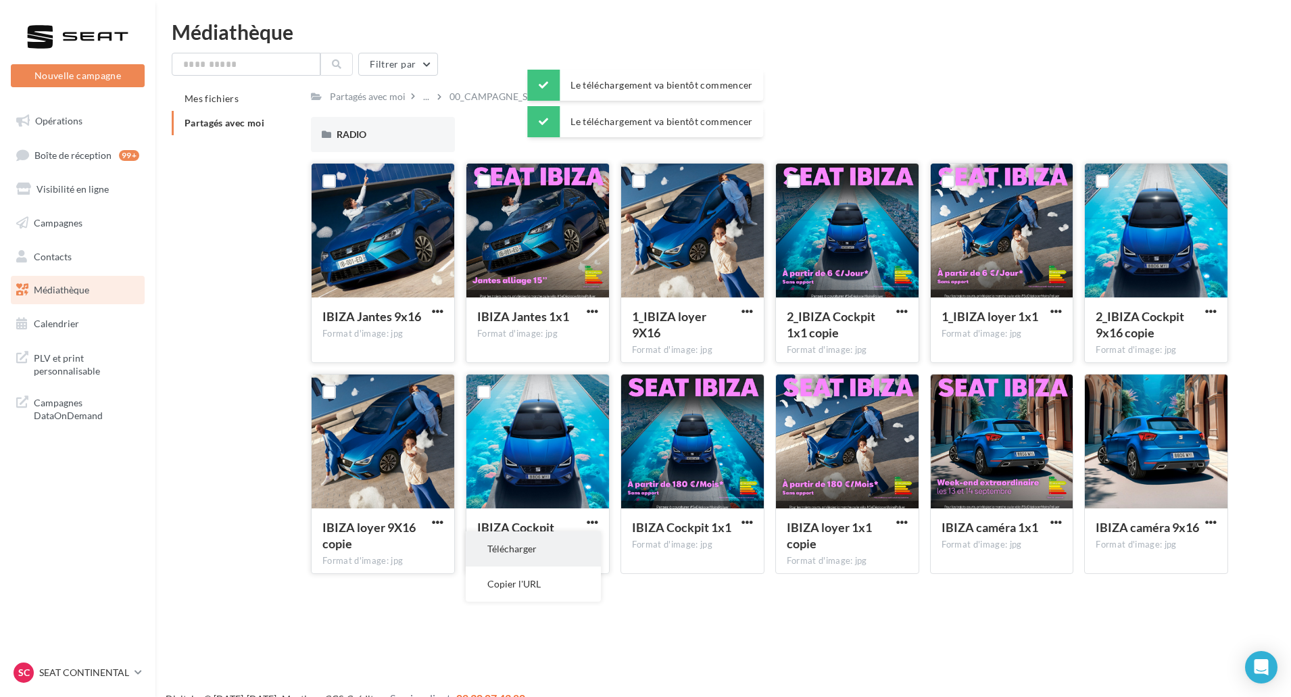
click at [565, 546] on button "Télécharger" at bounding box center [533, 548] width 135 height 35
click at [745, 528] on button "button" at bounding box center [747, 523] width 17 height 14
click at [711, 557] on button "Télécharger" at bounding box center [687, 548] width 135 height 35
click at [898, 521] on span "button" at bounding box center [901, 521] width 11 height 11
click at [881, 545] on button "Télécharger" at bounding box center [842, 548] width 135 height 35
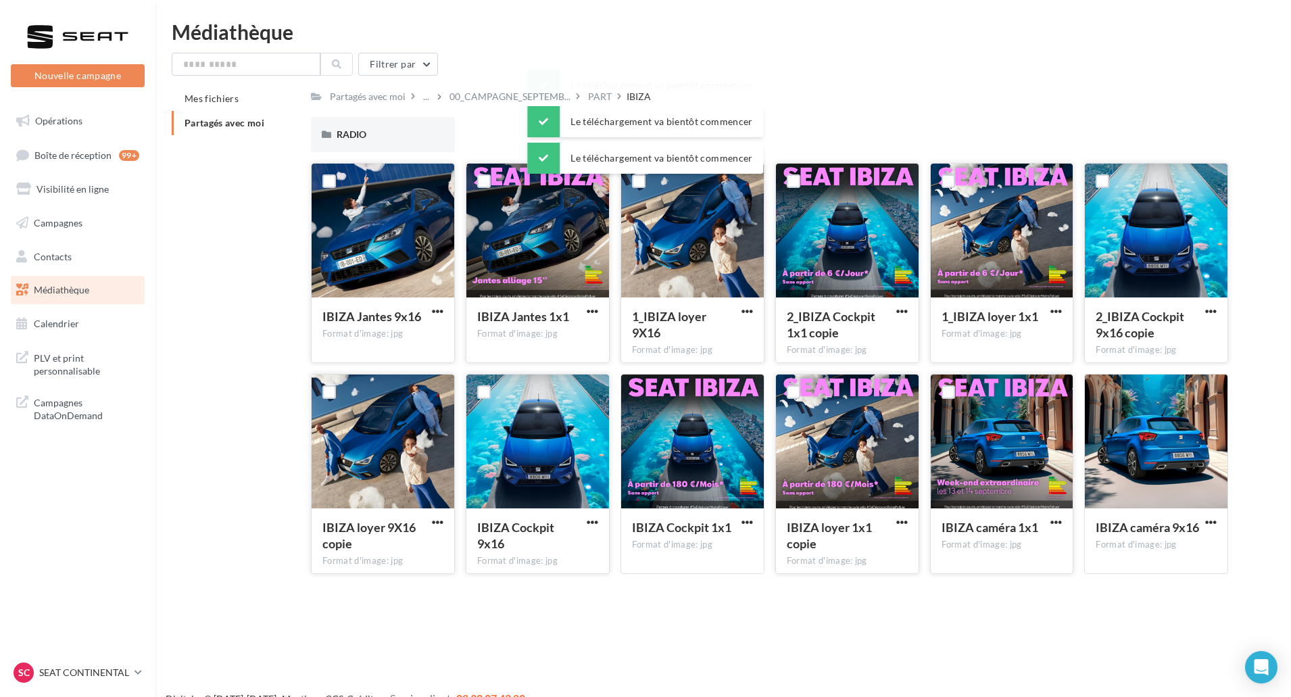
click at [1062, 518] on button "button" at bounding box center [1055, 523] width 17 height 14
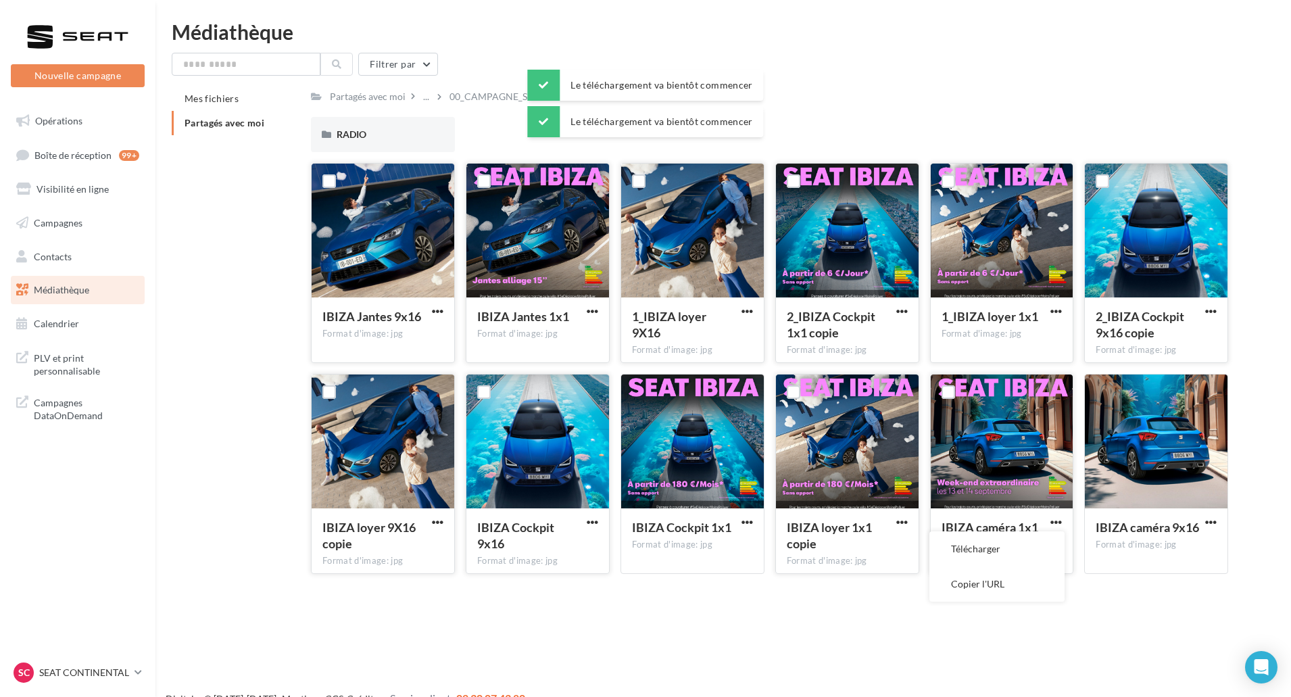
click at [1023, 554] on button "Télécharger" at bounding box center [996, 548] width 135 height 35
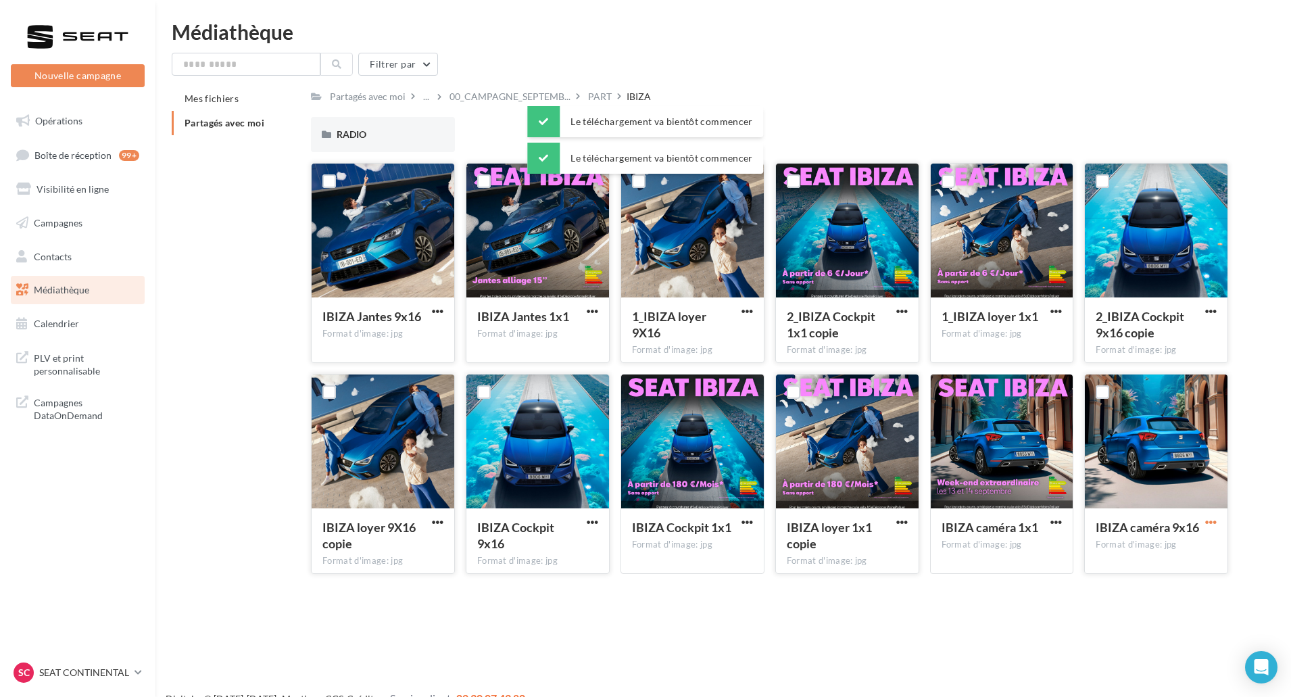
click at [1208, 524] on span "button" at bounding box center [1210, 521] width 11 height 11
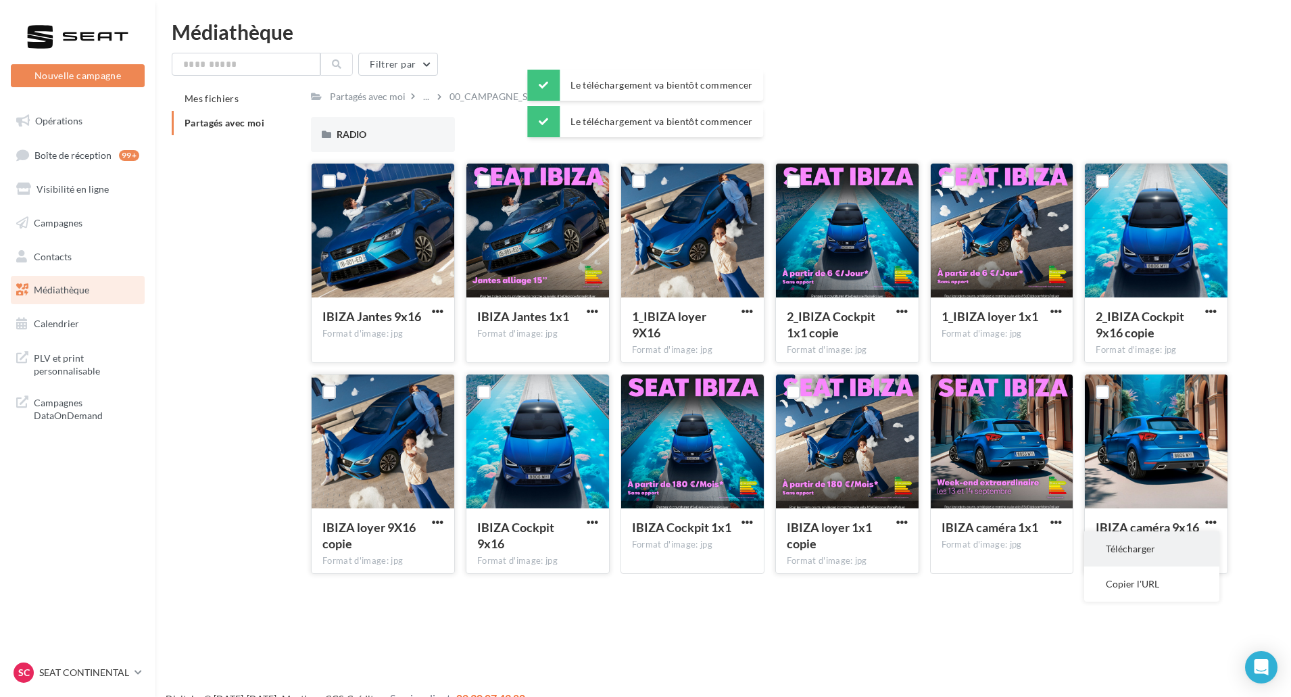
click at [1193, 544] on button "Télécharger" at bounding box center [1151, 548] width 135 height 35
click at [485, 120] on div "RADIO RADIO" at bounding box center [775, 140] width 928 height 46
click at [602, 98] on div "Le téléchargement va bientôt commencer" at bounding box center [645, 85] width 236 height 31
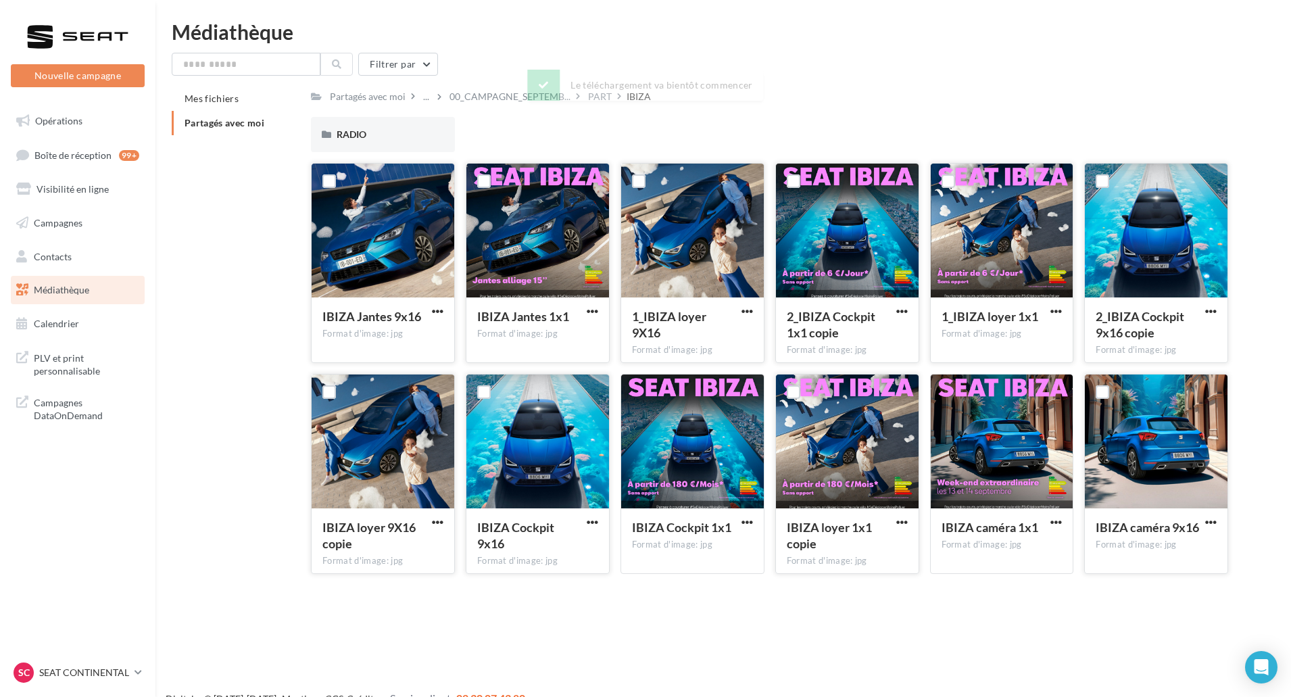
click at [554, 131] on div "RADIO RADIO" at bounding box center [775, 140] width 928 height 46
click at [592, 103] on div "PART" at bounding box center [600, 97] width 24 height 14
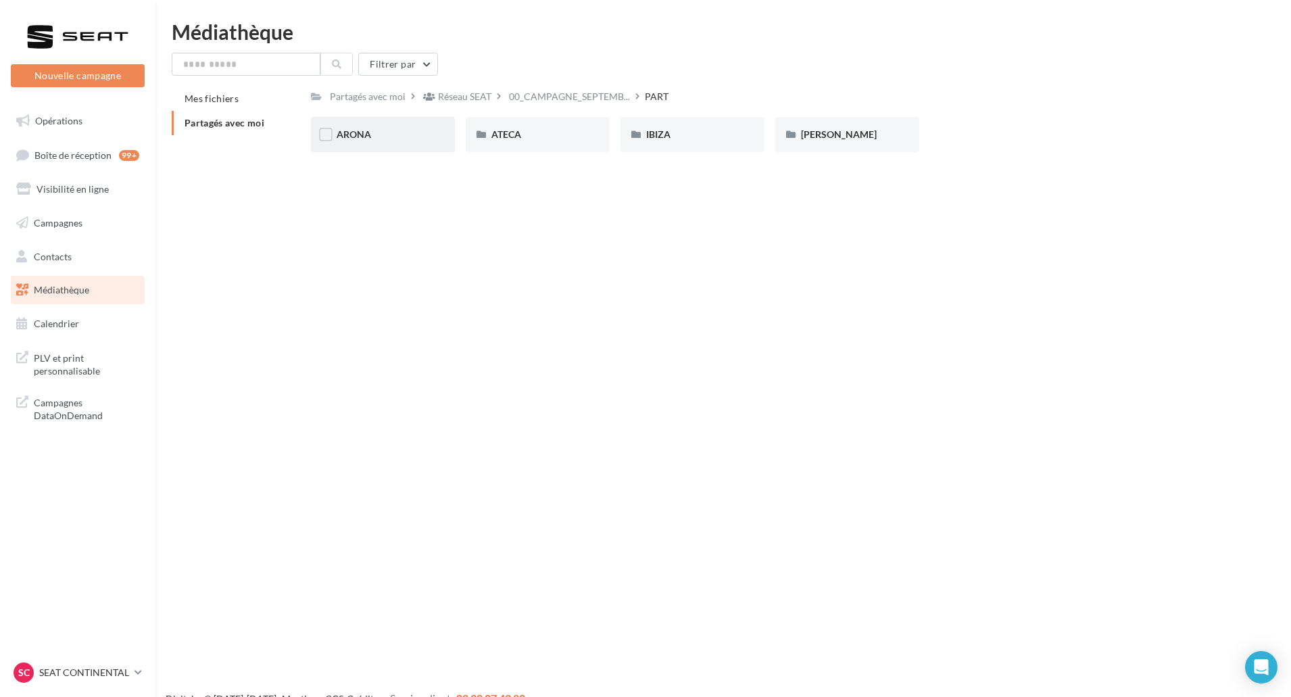
click at [428, 147] on div "ARONA" at bounding box center [383, 134] width 144 height 35
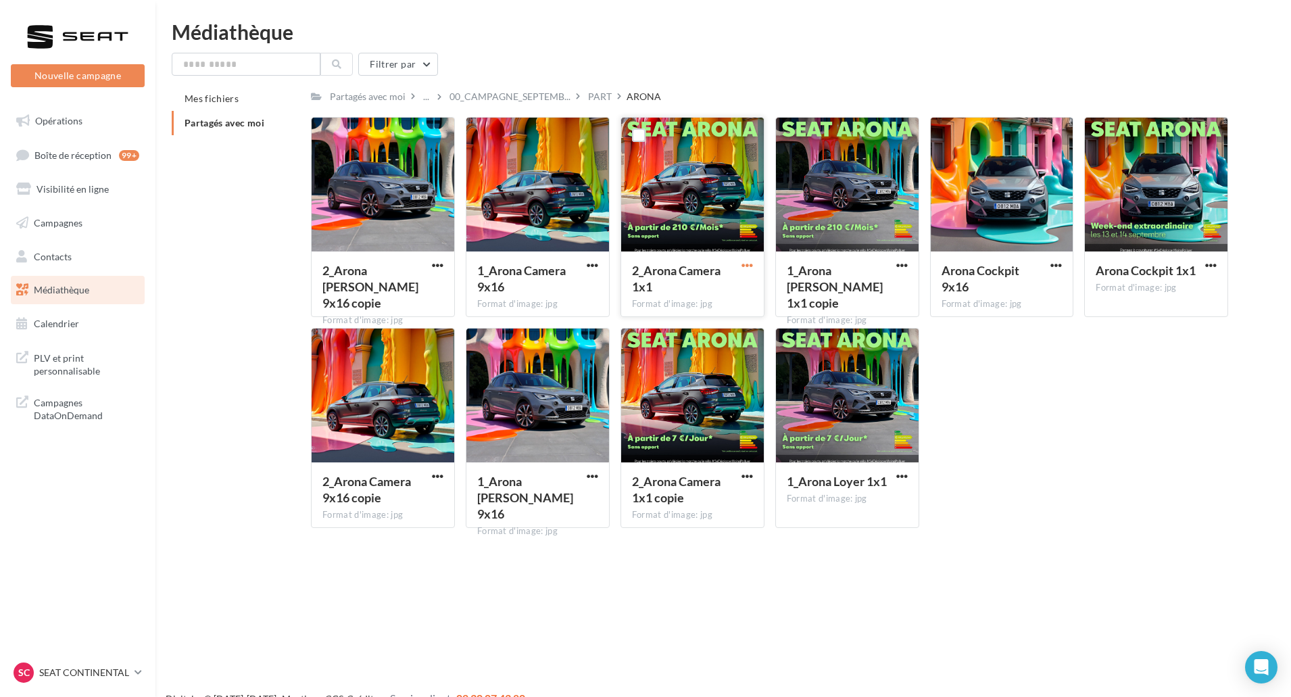
click at [749, 268] on span "button" at bounding box center [746, 264] width 11 height 11
click at [736, 284] on button "Télécharger" at bounding box center [687, 291] width 135 height 35
click at [595, 264] on span "button" at bounding box center [592, 264] width 11 height 11
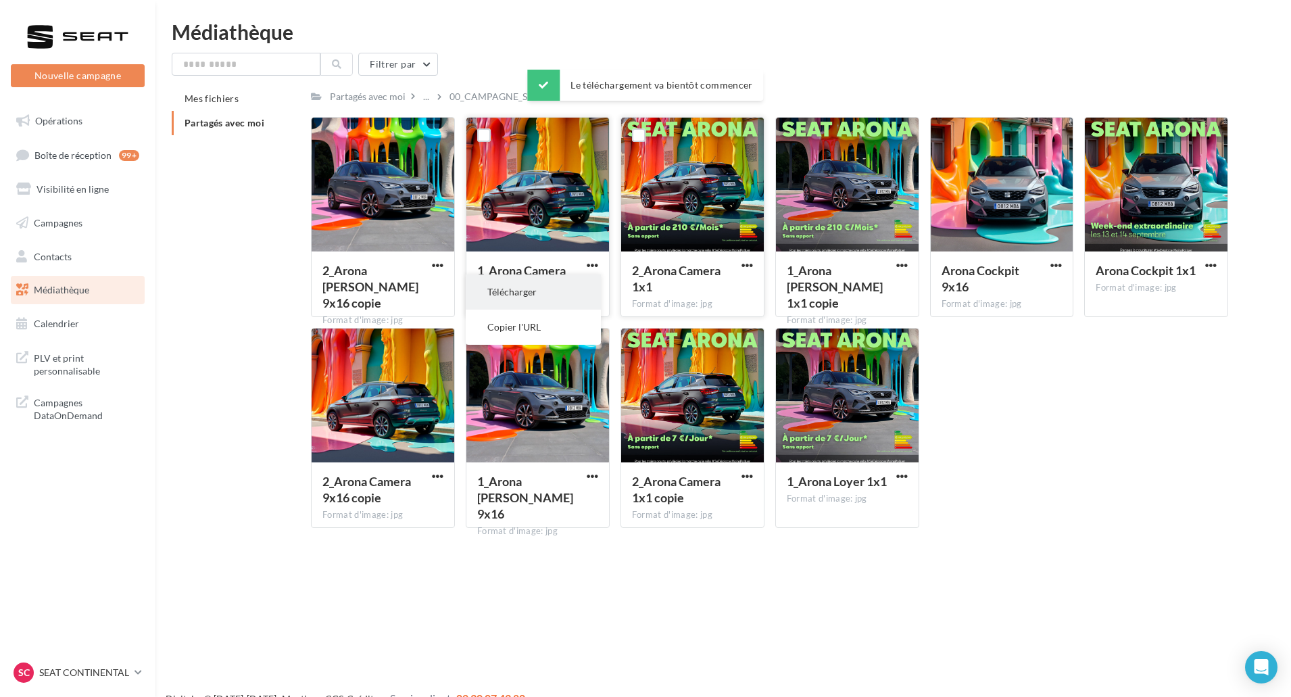
click at [576, 289] on button "Télécharger" at bounding box center [533, 291] width 135 height 35
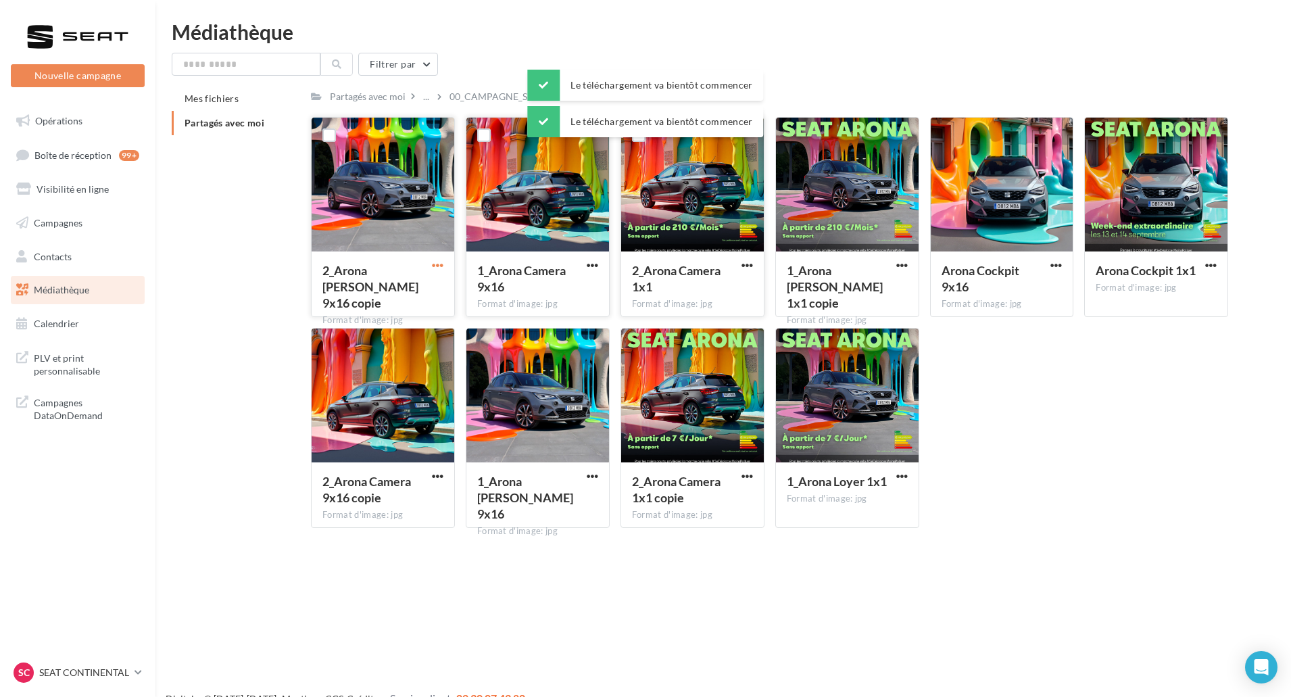
drag, startPoint x: 432, startPoint y: 264, endPoint x: 430, endPoint y: 272, distance: 8.5
click at [432, 264] on span "button" at bounding box center [437, 264] width 11 height 11
click at [418, 295] on button "Télécharger" at bounding box center [378, 291] width 135 height 35
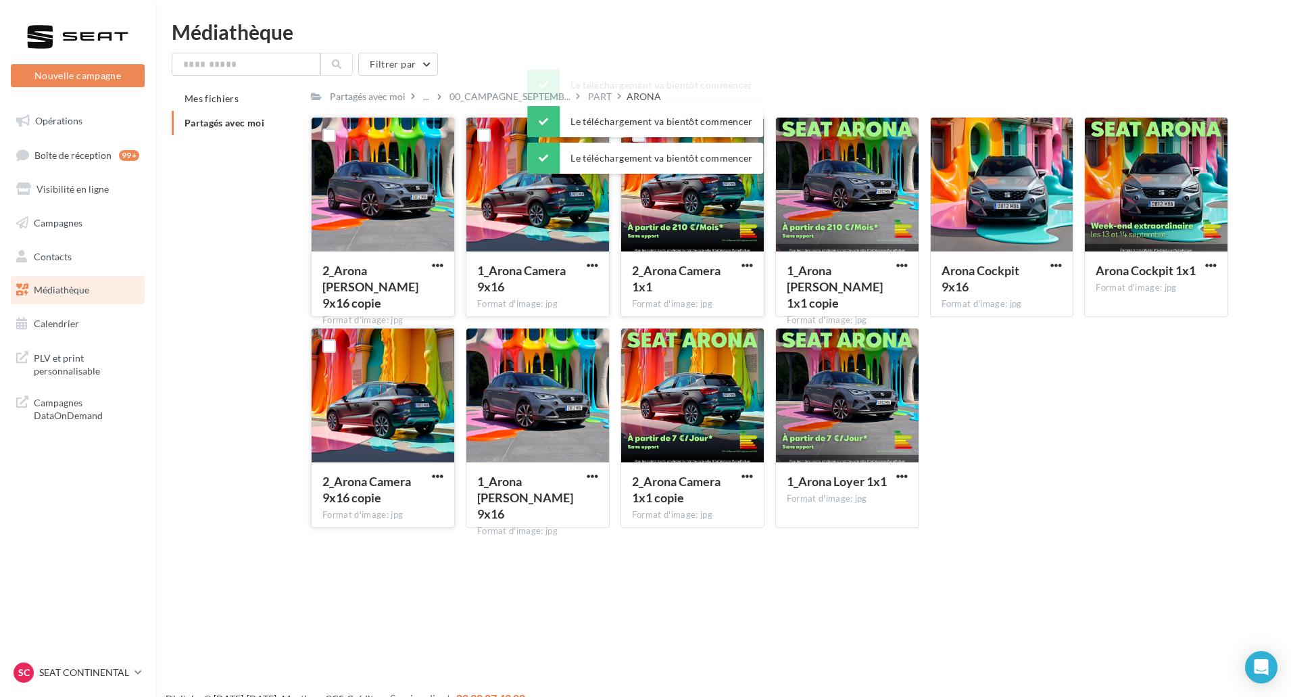
click at [440, 482] on button "button" at bounding box center [437, 477] width 17 height 14
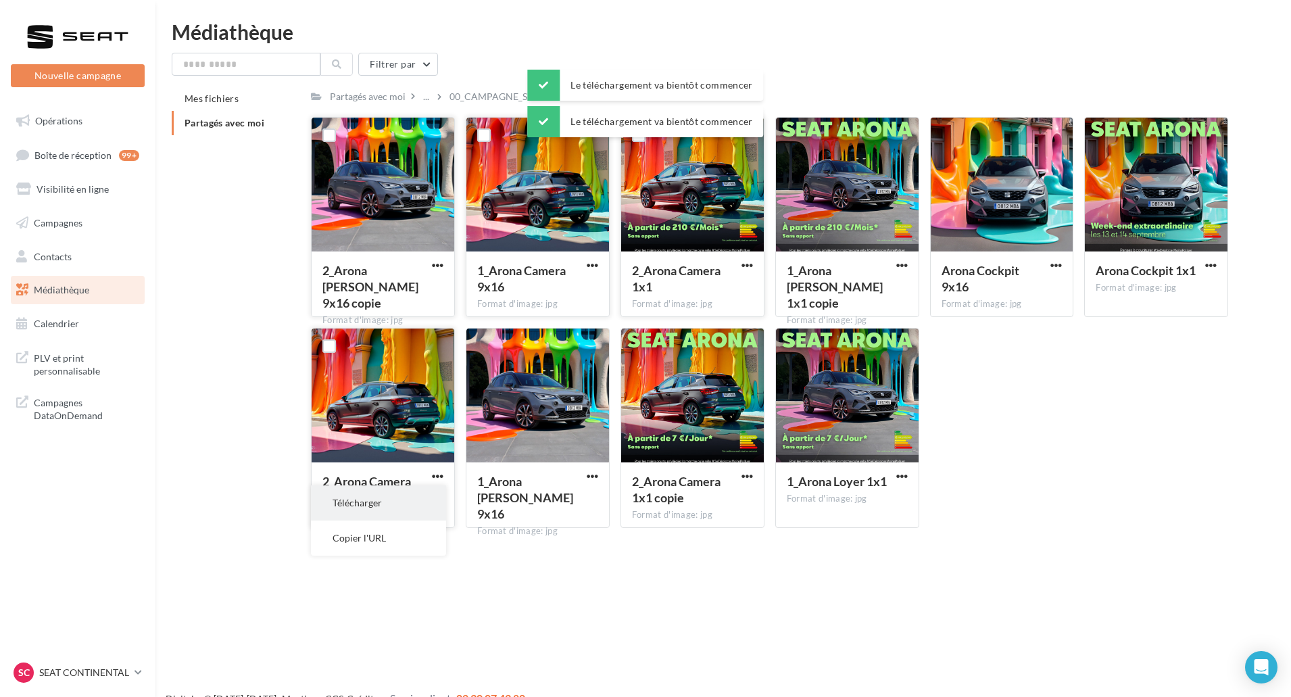
click at [439, 502] on button "Télécharger" at bounding box center [378, 502] width 135 height 35
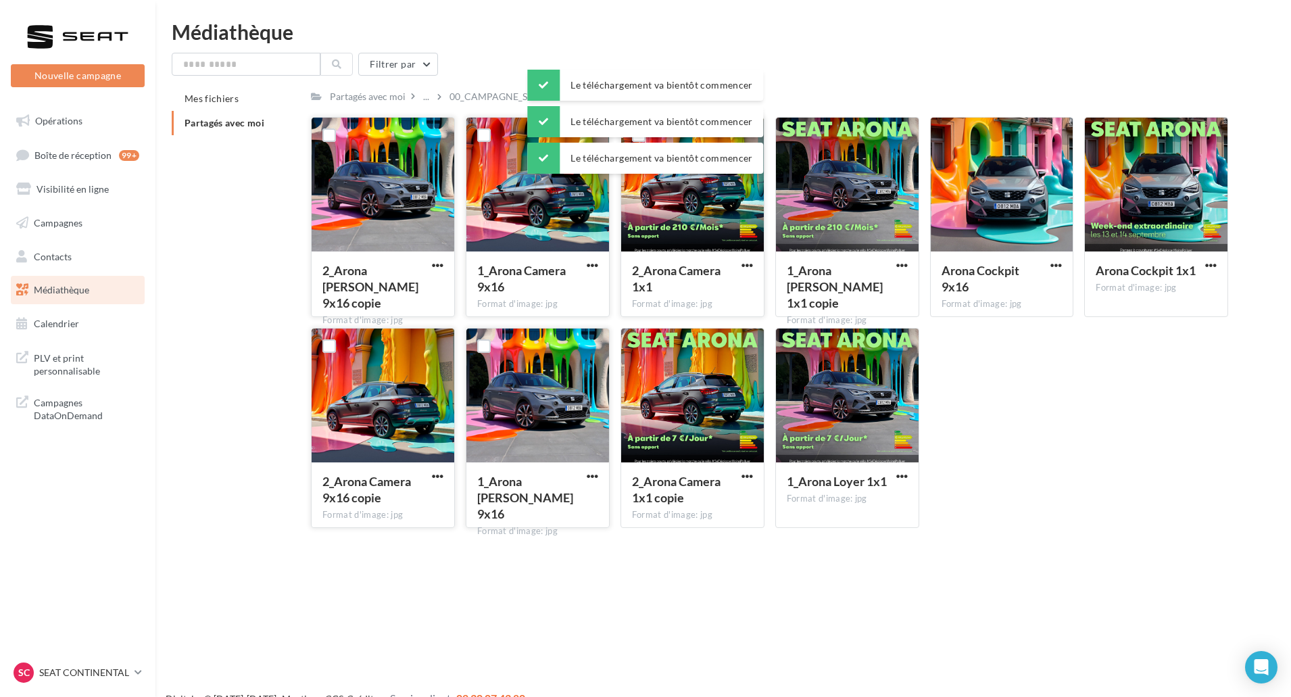
click at [591, 479] on span "button" at bounding box center [592, 475] width 11 height 11
drag, startPoint x: 584, startPoint y: 503, endPoint x: 591, endPoint y: 501, distance: 7.1
click at [584, 503] on button "Télécharger" at bounding box center [533, 502] width 135 height 35
click at [745, 476] on span "button" at bounding box center [746, 475] width 11 height 11
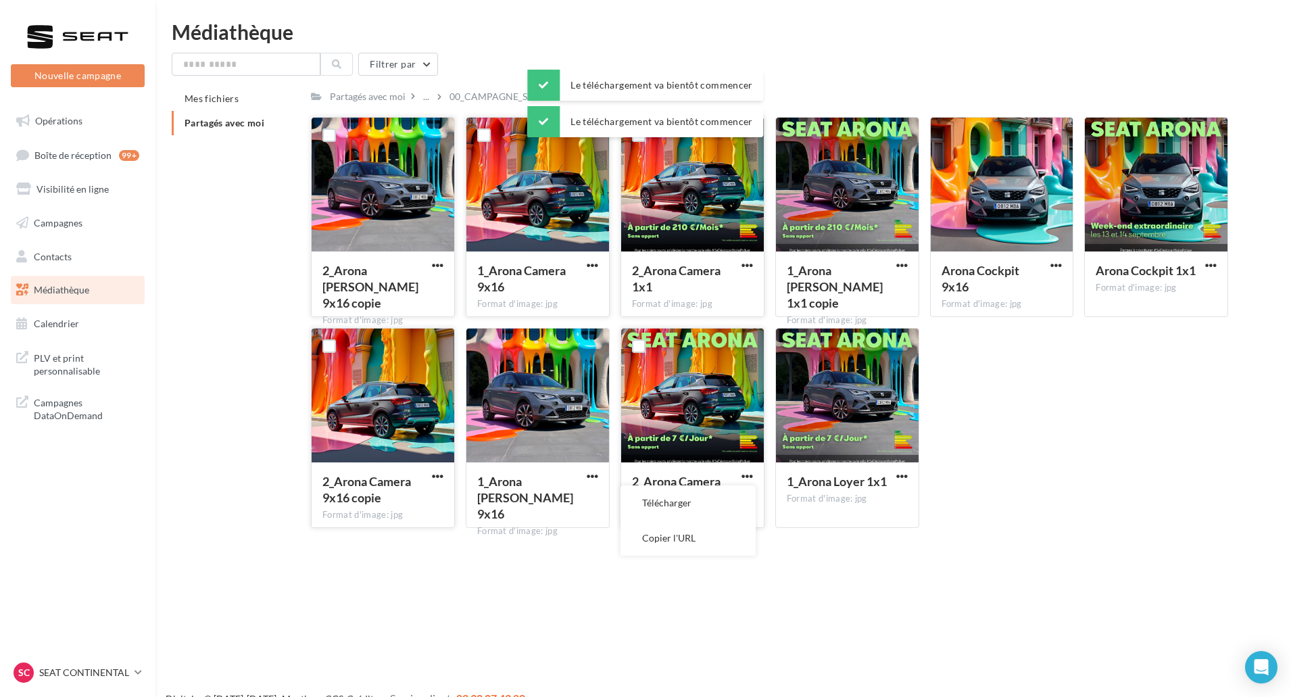
click at [741, 491] on button "Télécharger" at bounding box center [687, 502] width 135 height 35
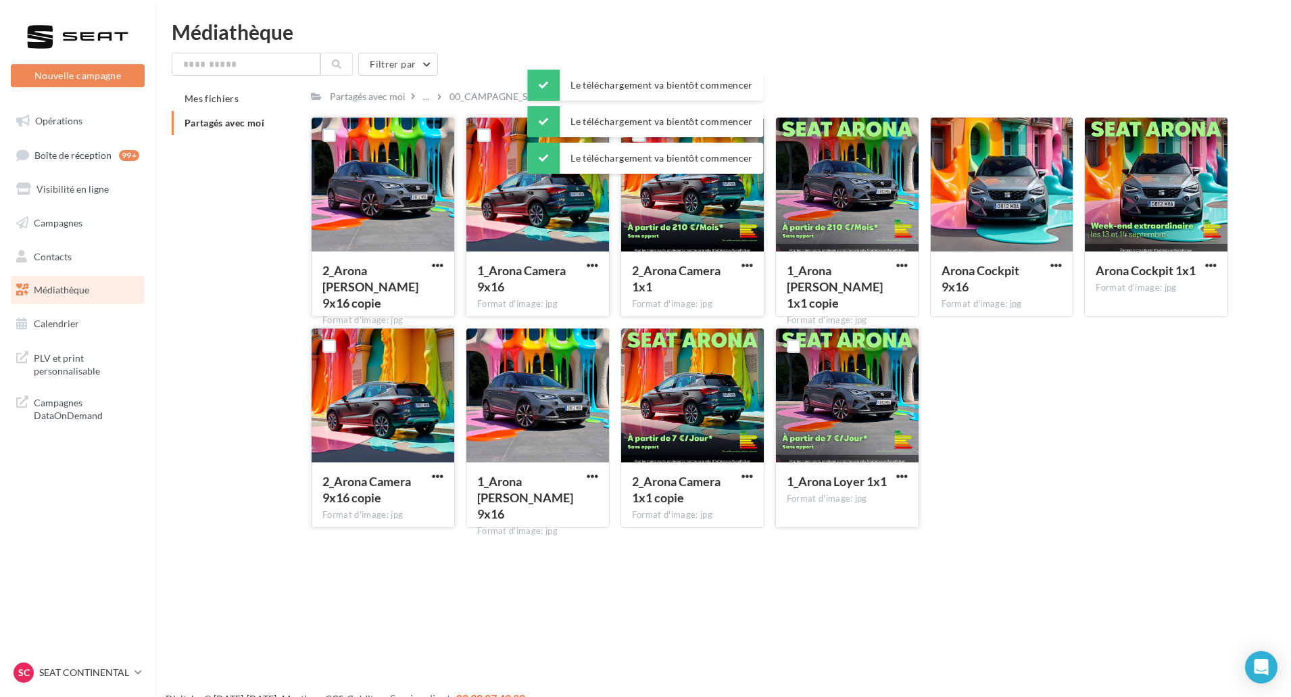
click at [908, 479] on button "button" at bounding box center [901, 477] width 17 height 14
drag, startPoint x: 892, startPoint y: 495, endPoint x: 889, endPoint y: 466, distance: 28.5
click at [892, 495] on button "Télécharger" at bounding box center [842, 502] width 135 height 35
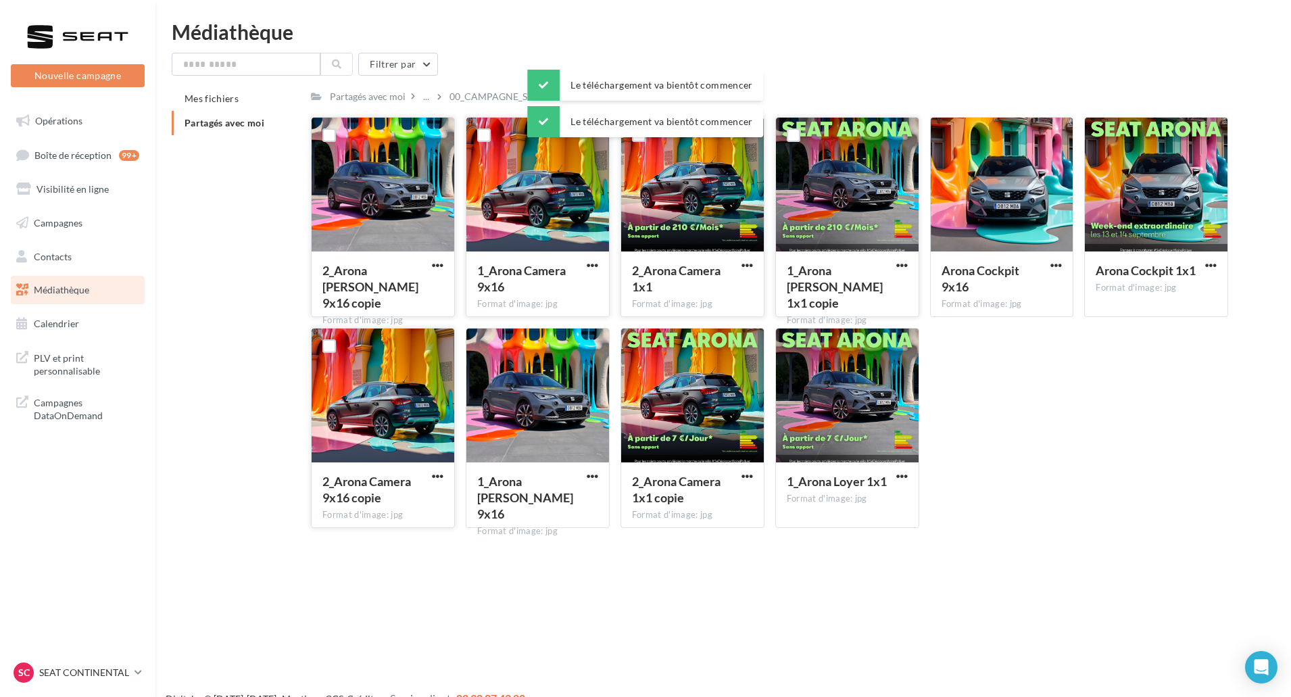
click at [908, 270] on button "button" at bounding box center [901, 266] width 17 height 14
click at [907, 284] on button "Télécharger" at bounding box center [842, 291] width 135 height 35
click at [1060, 266] on span "button" at bounding box center [1055, 264] width 11 height 11
click at [1036, 282] on button "Télécharger" at bounding box center [996, 291] width 135 height 35
click at [1202, 262] on button "button" at bounding box center [1210, 266] width 17 height 14
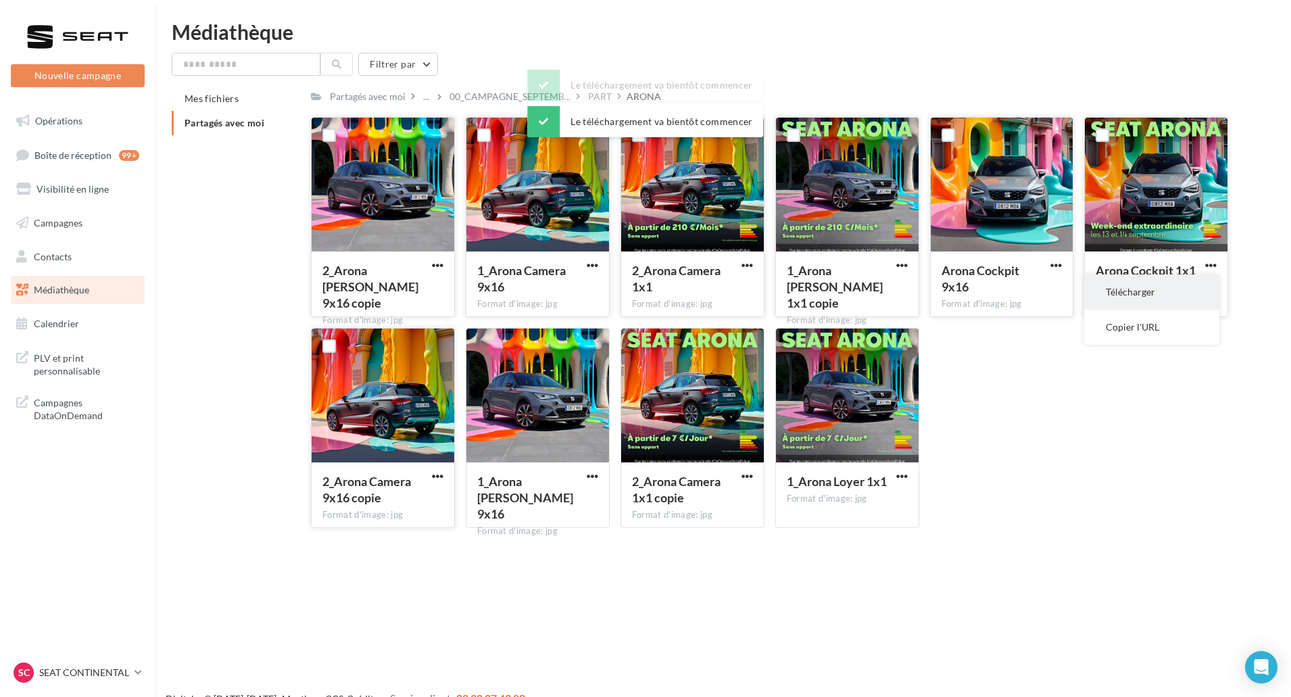
click at [1174, 289] on button "Télécharger" at bounding box center [1151, 291] width 135 height 35
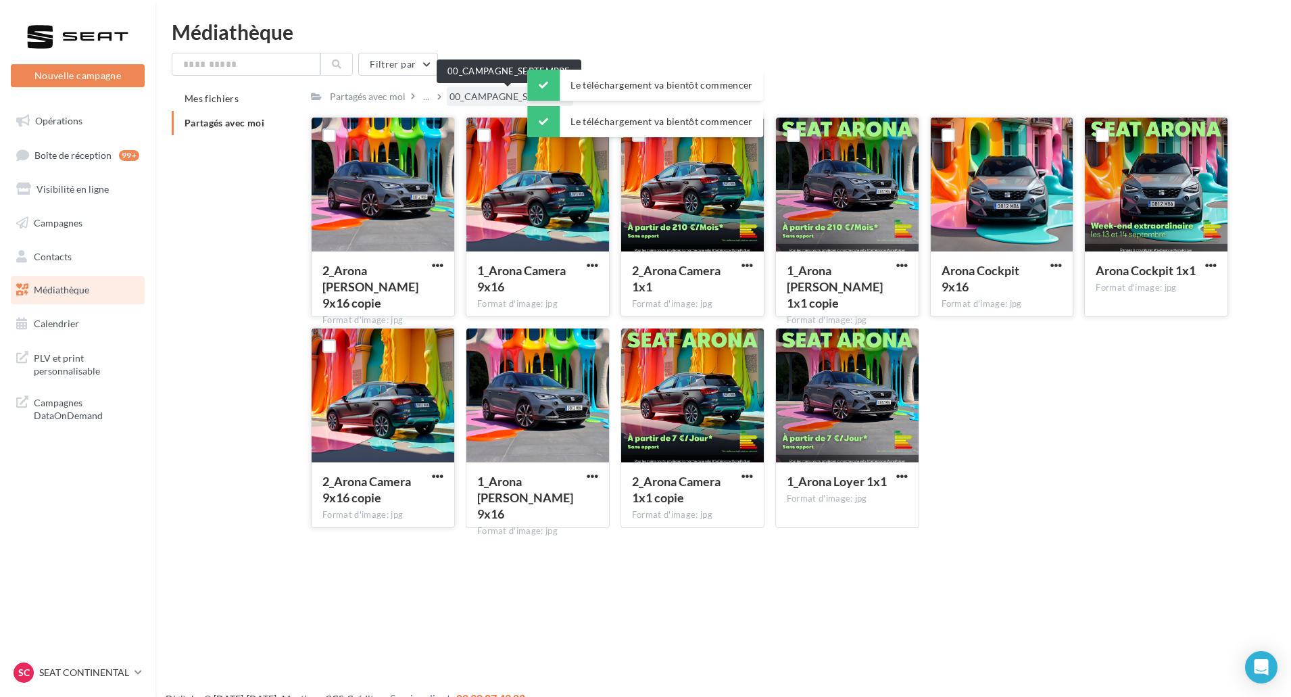
click at [481, 91] on span "00_CAMPAGNE_SEPTEMB..." at bounding box center [509, 97] width 121 height 14
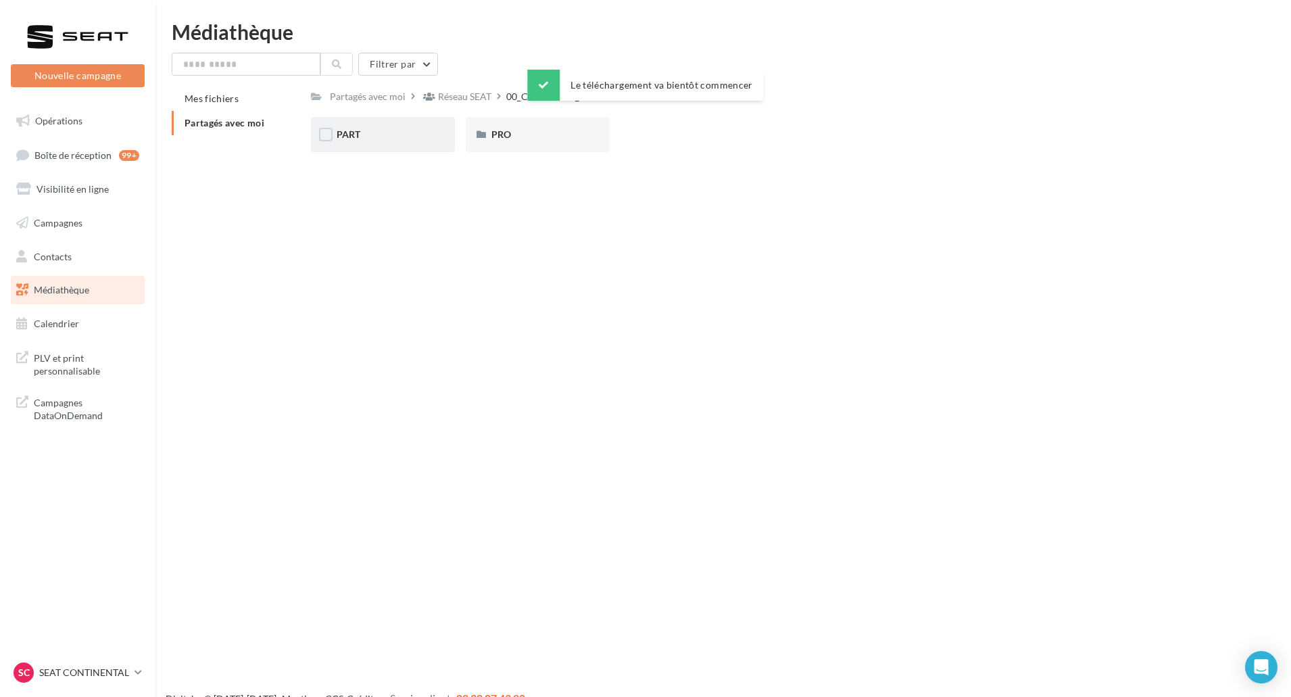
click at [393, 136] on div "PART" at bounding box center [383, 135] width 93 height 14
click at [526, 129] on div "ATECA" at bounding box center [537, 135] width 93 height 14
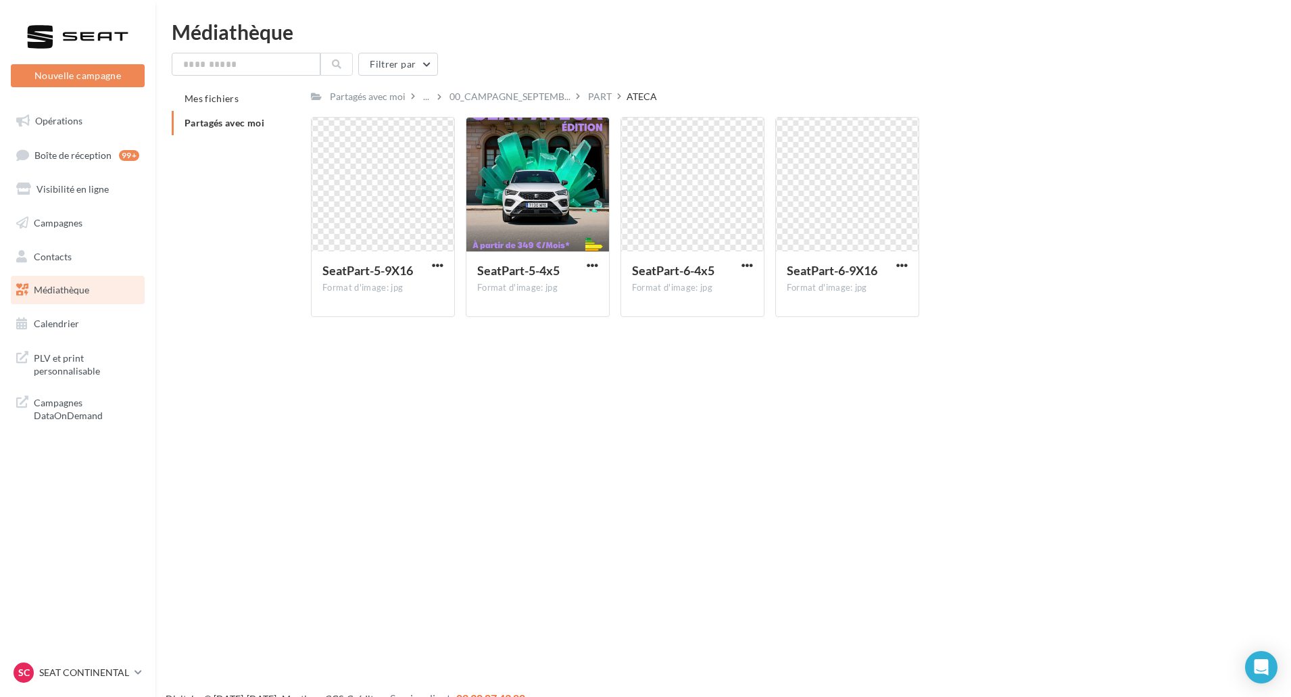
click at [593, 95] on div "PART" at bounding box center [600, 97] width 24 height 14
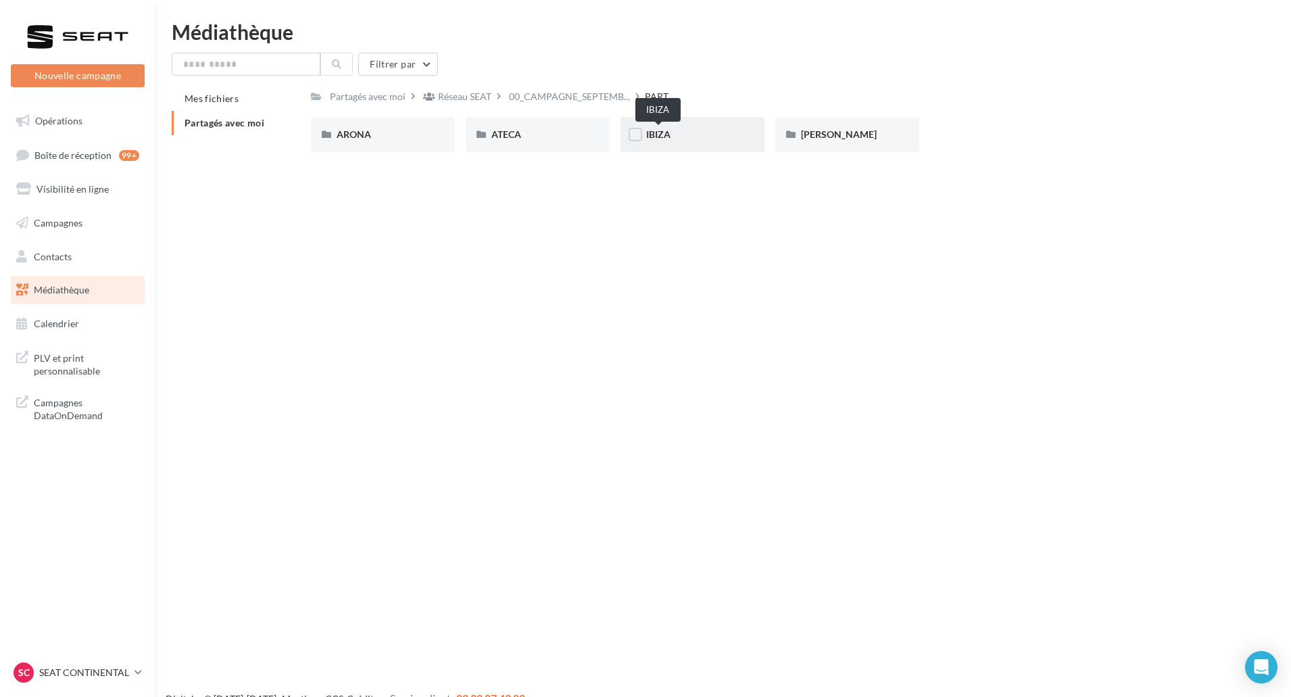
click at [664, 131] on span "IBIZA" at bounding box center [658, 133] width 24 height 11
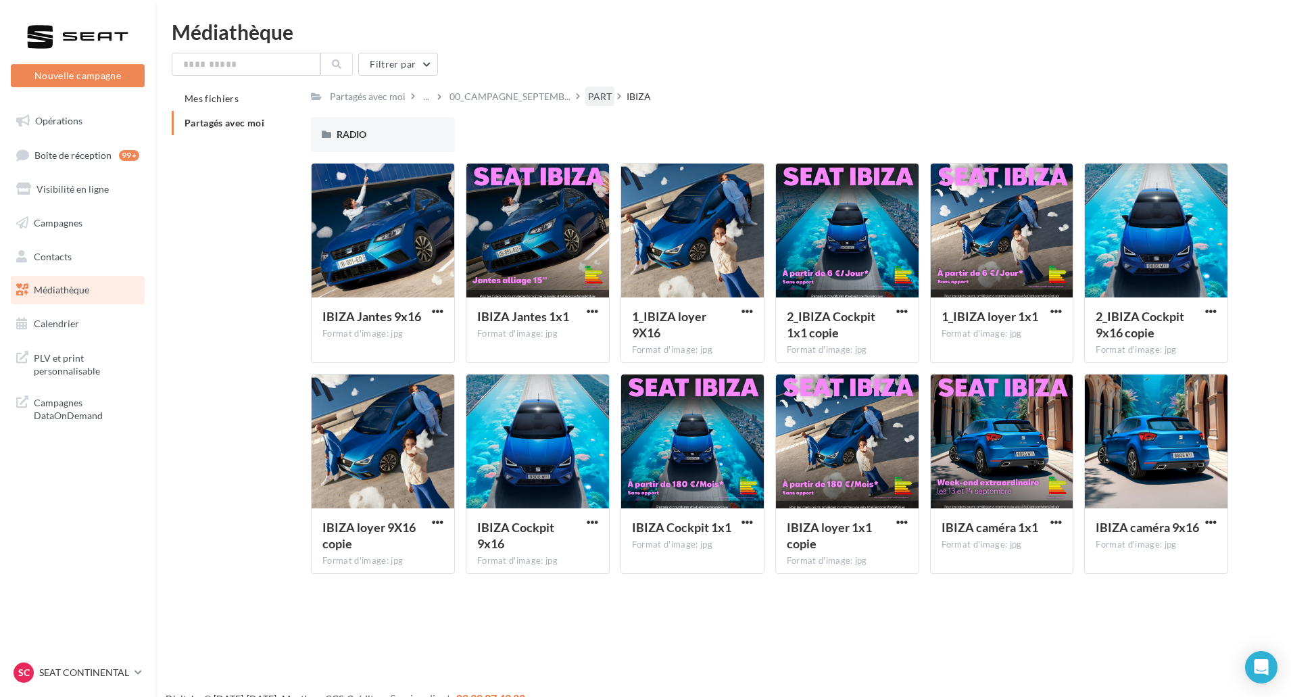
click at [593, 97] on div "PART" at bounding box center [600, 97] width 24 height 14
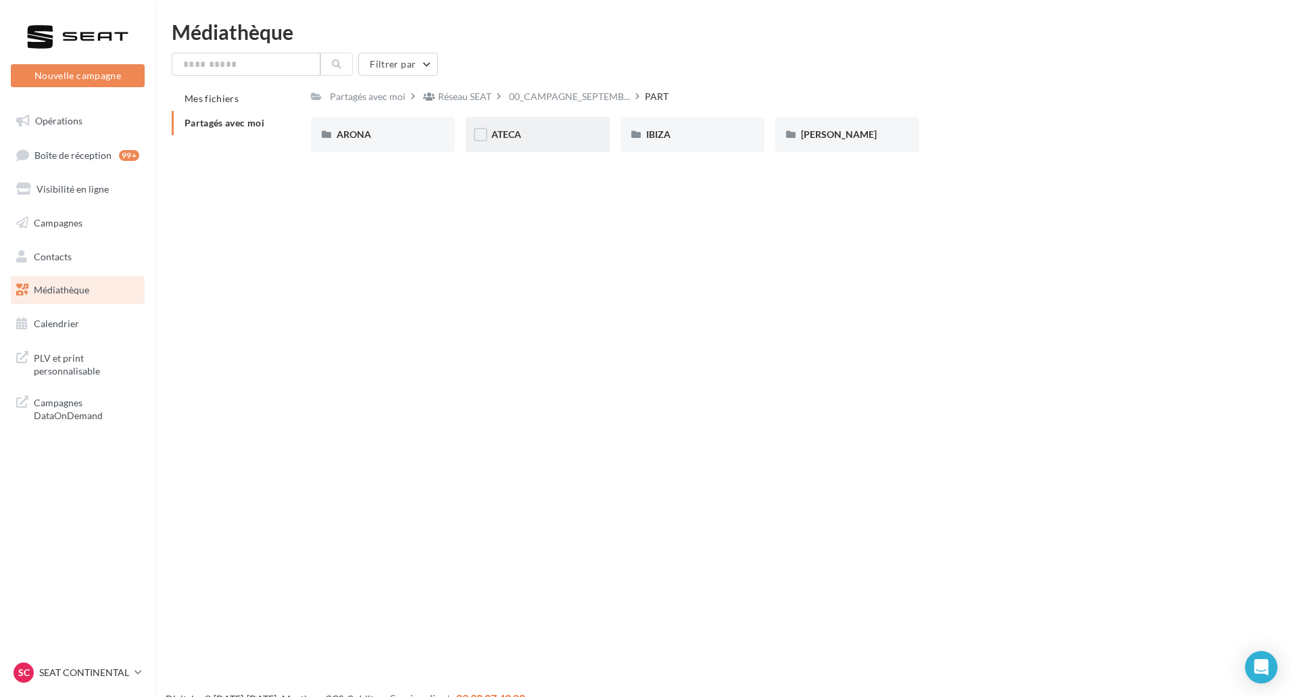
click at [606, 141] on div "ATECA" at bounding box center [538, 134] width 144 height 35
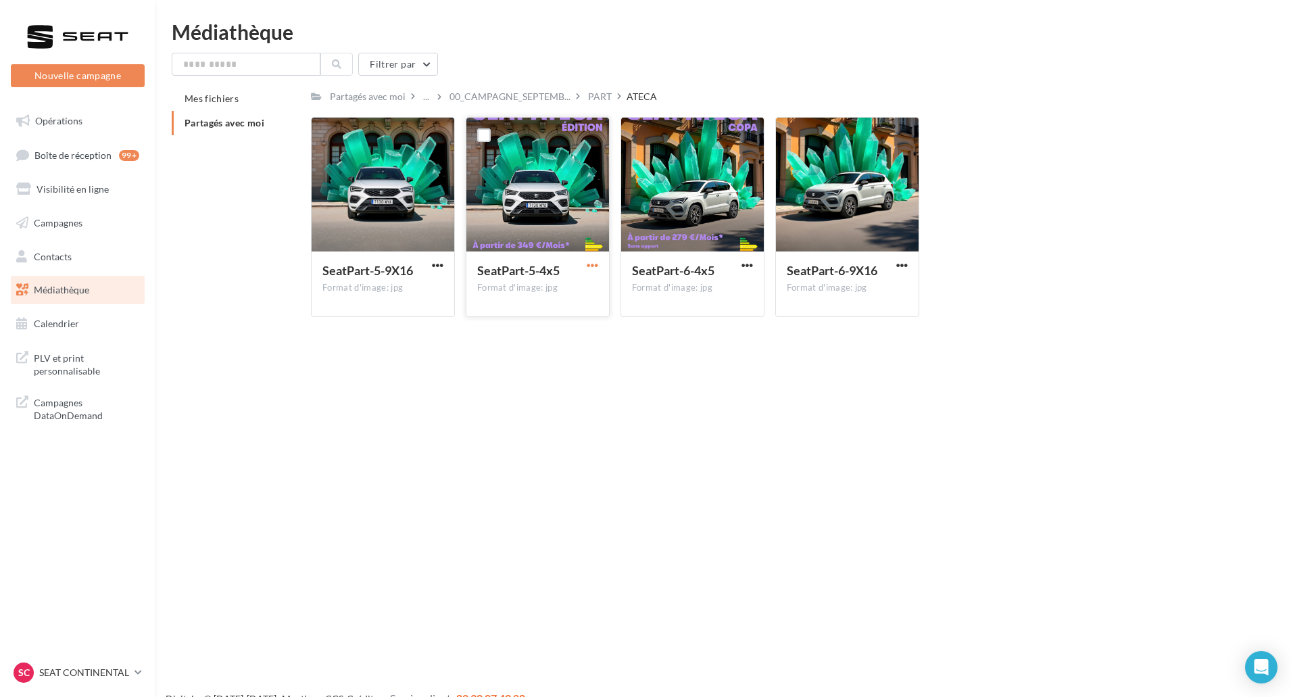
click at [595, 269] on span "button" at bounding box center [592, 264] width 11 height 11
click at [585, 284] on button "Télécharger" at bounding box center [533, 291] width 135 height 35
drag, startPoint x: 743, startPoint y: 263, endPoint x: 736, endPoint y: 273, distance: 12.2
click at [743, 263] on span "button" at bounding box center [746, 264] width 11 height 11
click at [720, 289] on button "Télécharger" at bounding box center [687, 291] width 135 height 35
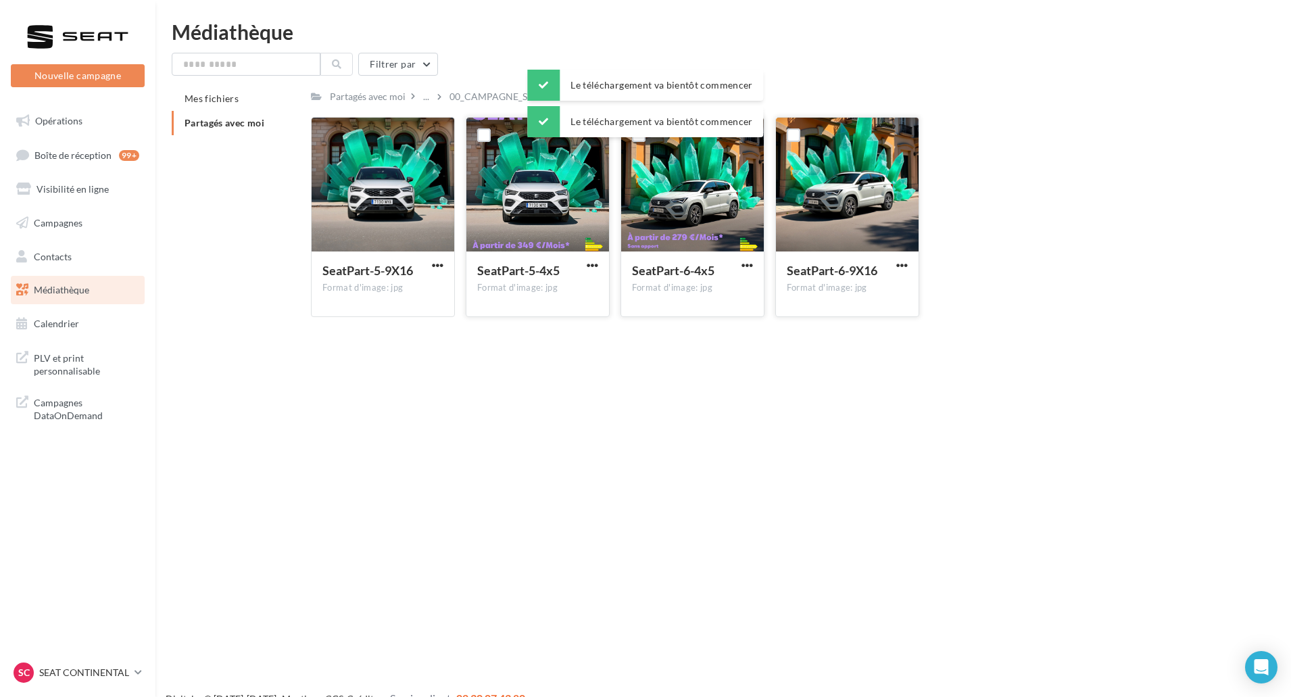
click at [893, 265] on button "button" at bounding box center [901, 266] width 17 height 14
click at [865, 286] on button "Télécharger" at bounding box center [842, 291] width 135 height 35
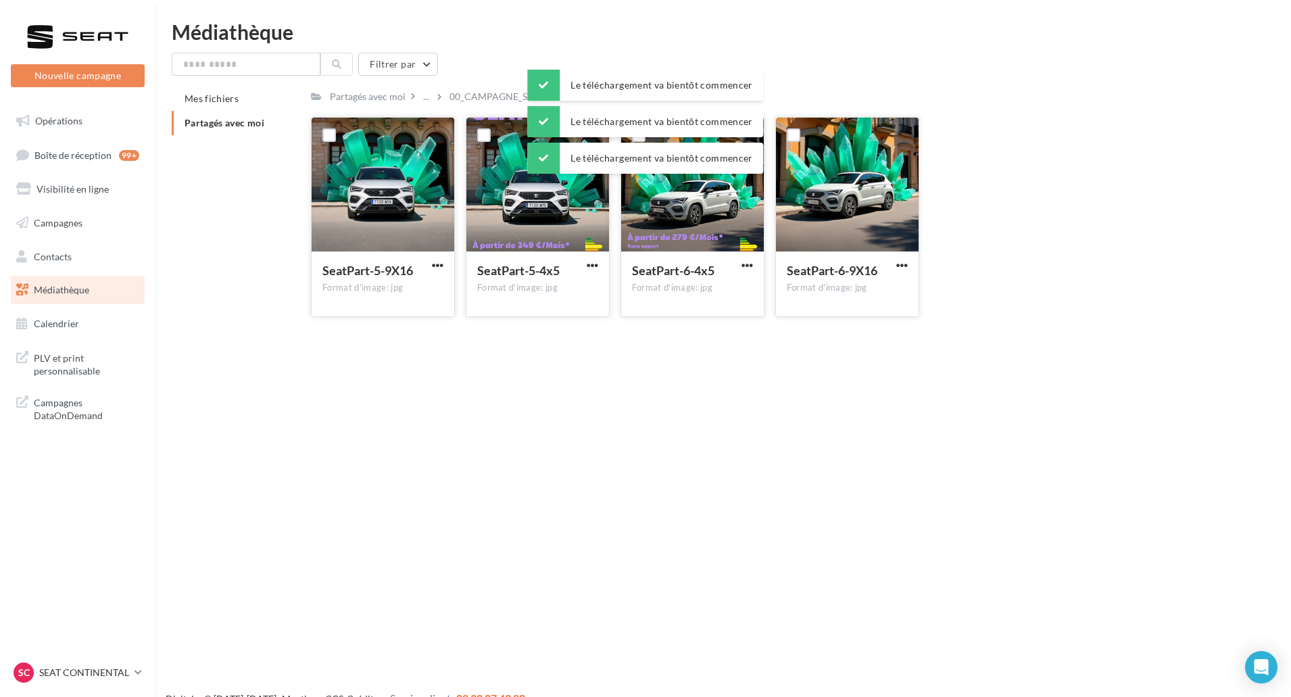
drag, startPoint x: 441, startPoint y: 261, endPoint x: 443, endPoint y: 271, distance: 10.3
click at [441, 261] on span "button" at bounding box center [437, 264] width 11 height 11
click at [442, 288] on button "Télécharger" at bounding box center [378, 291] width 135 height 35
click at [501, 93] on span "00_CAMPAGNE_SEPTEMB..." at bounding box center [509, 97] width 121 height 14
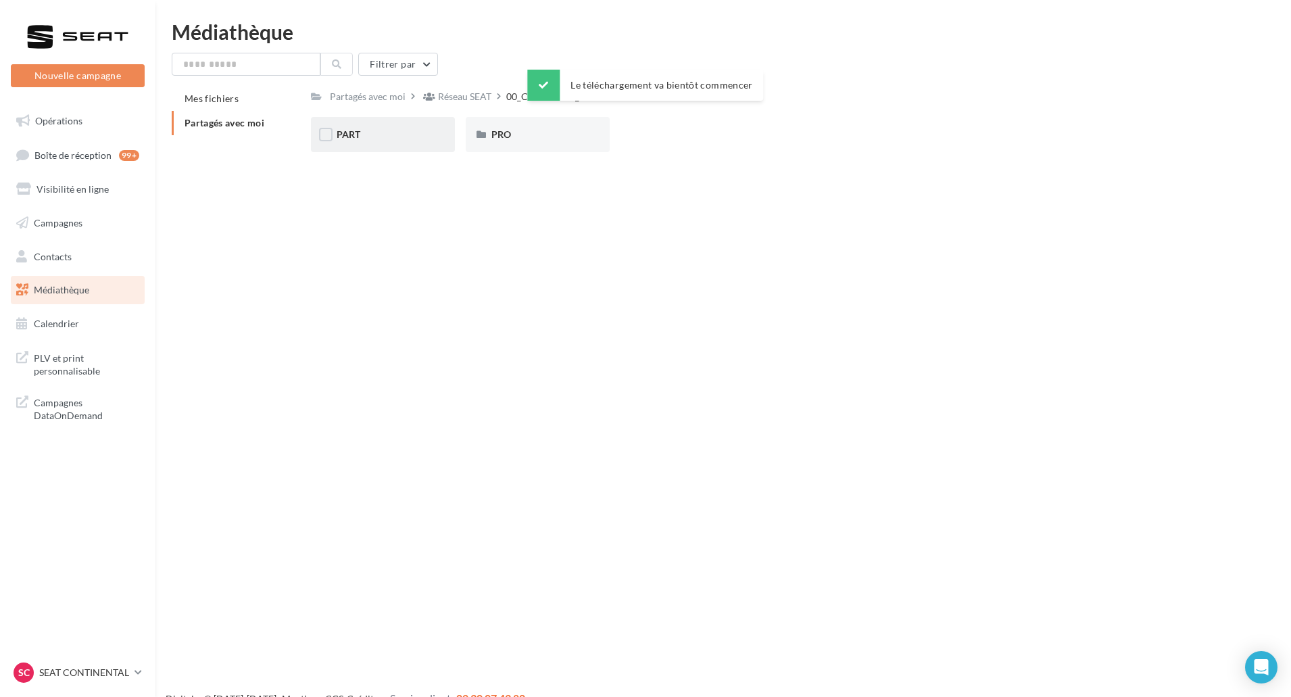
click at [414, 137] on div "PART" at bounding box center [383, 135] width 93 height 14
click at [829, 128] on div "[PERSON_NAME]" at bounding box center [847, 135] width 93 height 14
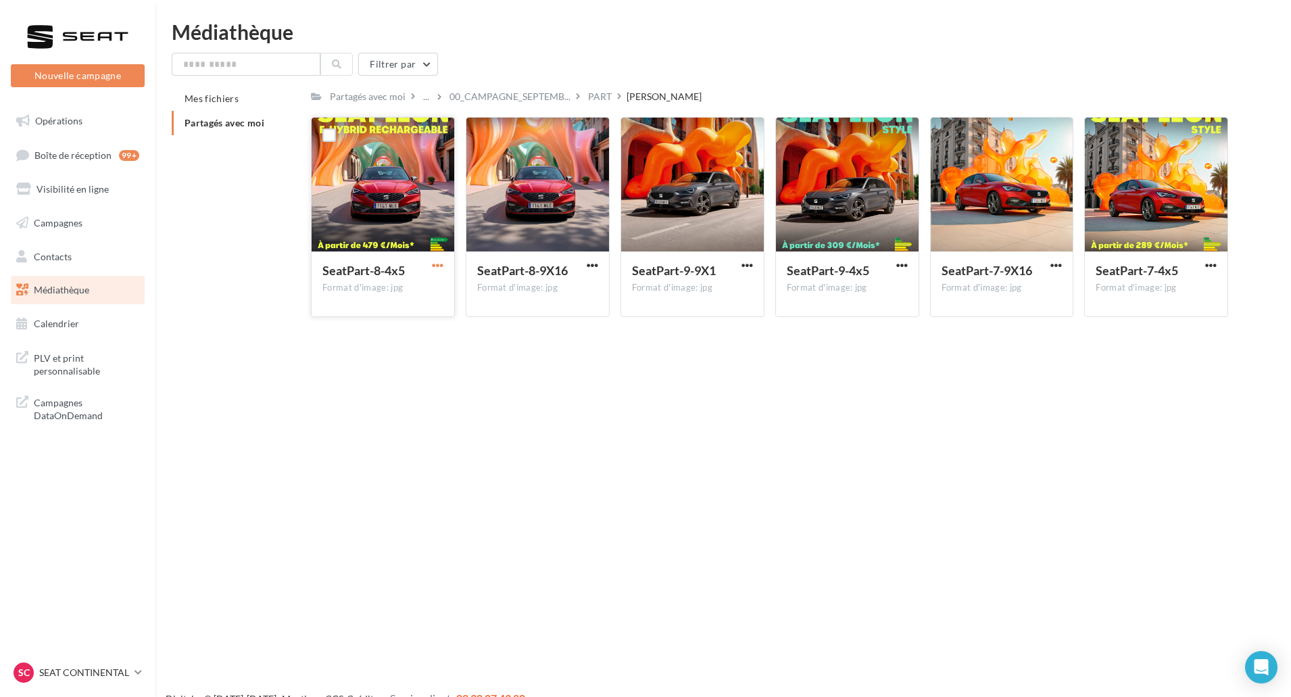
click at [441, 267] on span "button" at bounding box center [437, 264] width 11 height 11
click at [436, 280] on button "Télécharger" at bounding box center [378, 291] width 135 height 35
click at [589, 266] on span "button" at bounding box center [592, 264] width 11 height 11
drag, startPoint x: 579, startPoint y: 283, endPoint x: 587, endPoint y: 282, distance: 8.1
click at [579, 283] on button "Télécharger" at bounding box center [533, 291] width 135 height 35
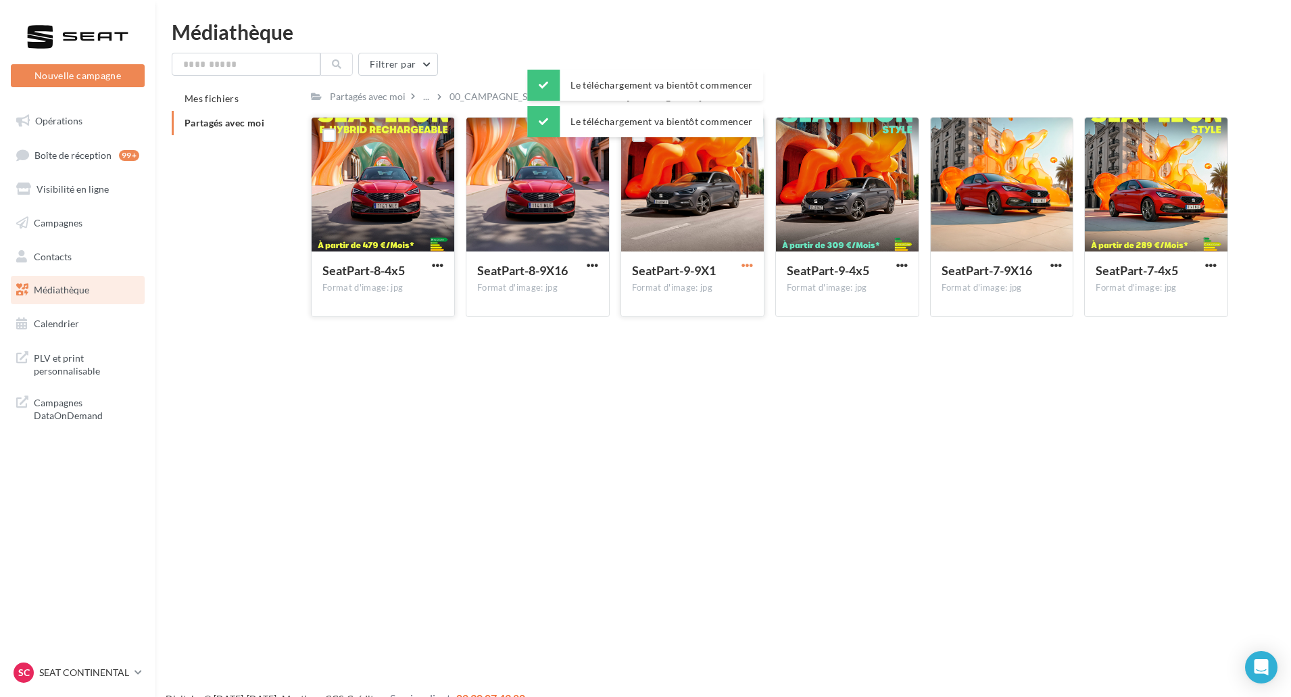
click at [745, 270] on span "button" at bounding box center [746, 264] width 11 height 11
drag, startPoint x: 733, startPoint y: 289, endPoint x: 743, endPoint y: 285, distance: 10.7
click at [733, 289] on button "Télécharger" at bounding box center [687, 291] width 135 height 35
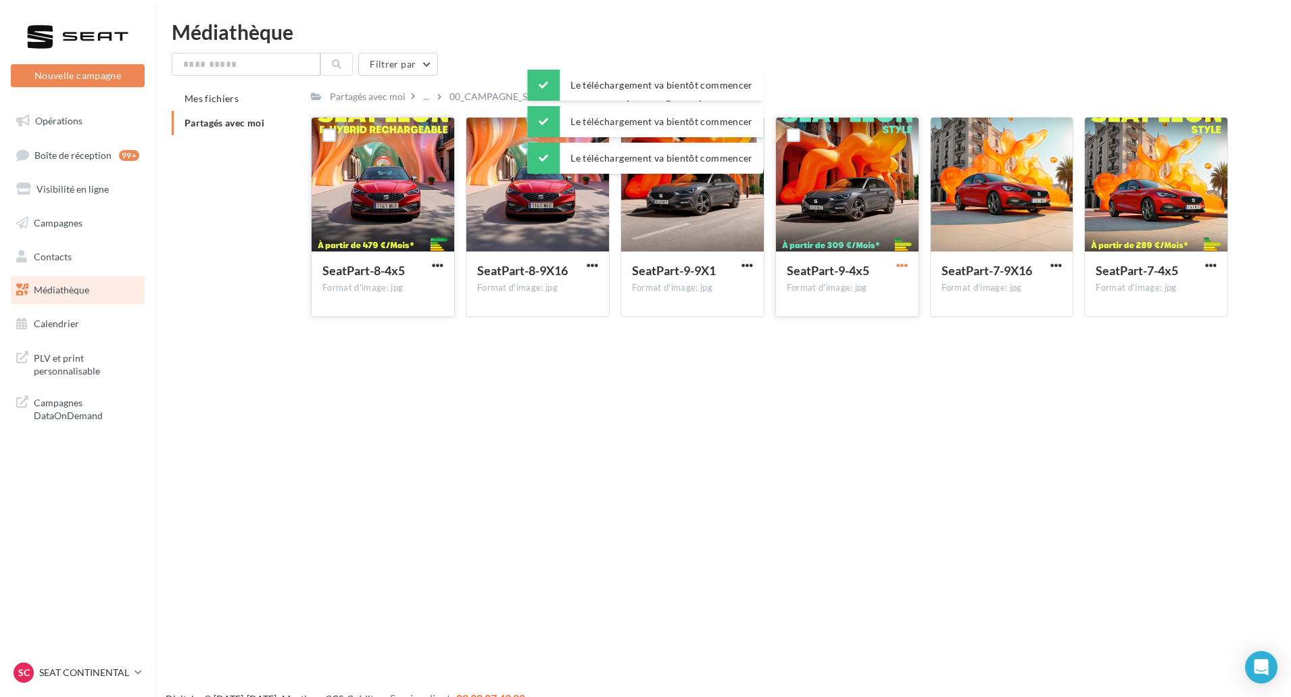
click at [897, 260] on span "button" at bounding box center [901, 264] width 11 height 11
click at [893, 282] on button "Télécharger" at bounding box center [842, 291] width 135 height 35
drag, startPoint x: 1058, startPoint y: 264, endPoint x: 1051, endPoint y: 270, distance: 8.1
click at [1058, 264] on span "button" at bounding box center [1055, 264] width 11 height 11
click at [1029, 291] on button "Télécharger" at bounding box center [996, 291] width 135 height 35
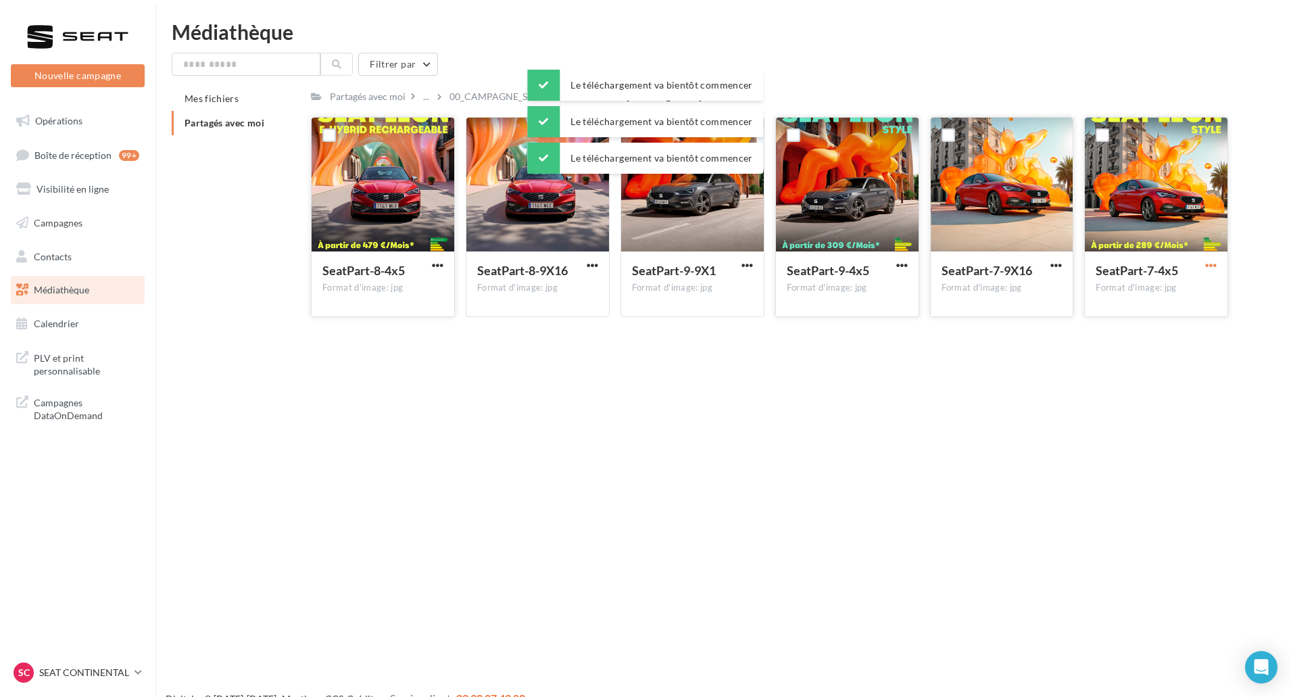
click at [1211, 269] on span "button" at bounding box center [1210, 264] width 11 height 11
click at [1180, 291] on button "Télécharger" at bounding box center [1151, 291] width 135 height 35
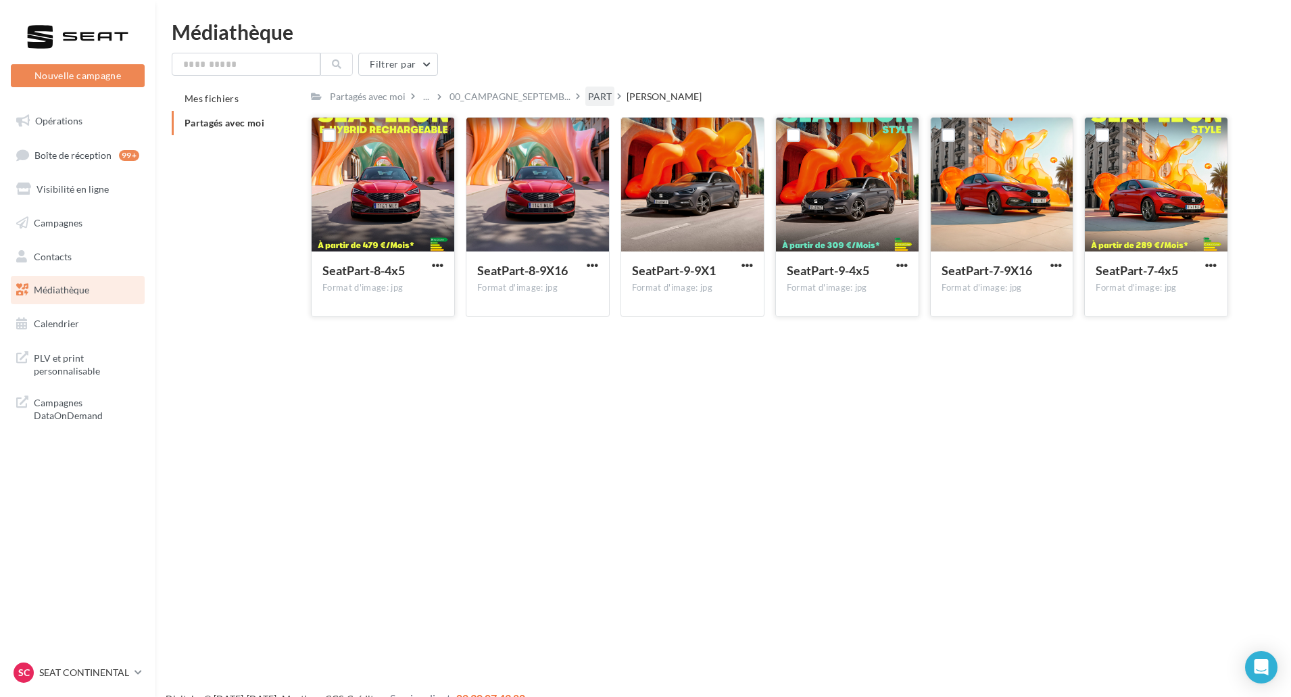
click at [596, 94] on div "PART" at bounding box center [600, 97] width 24 height 14
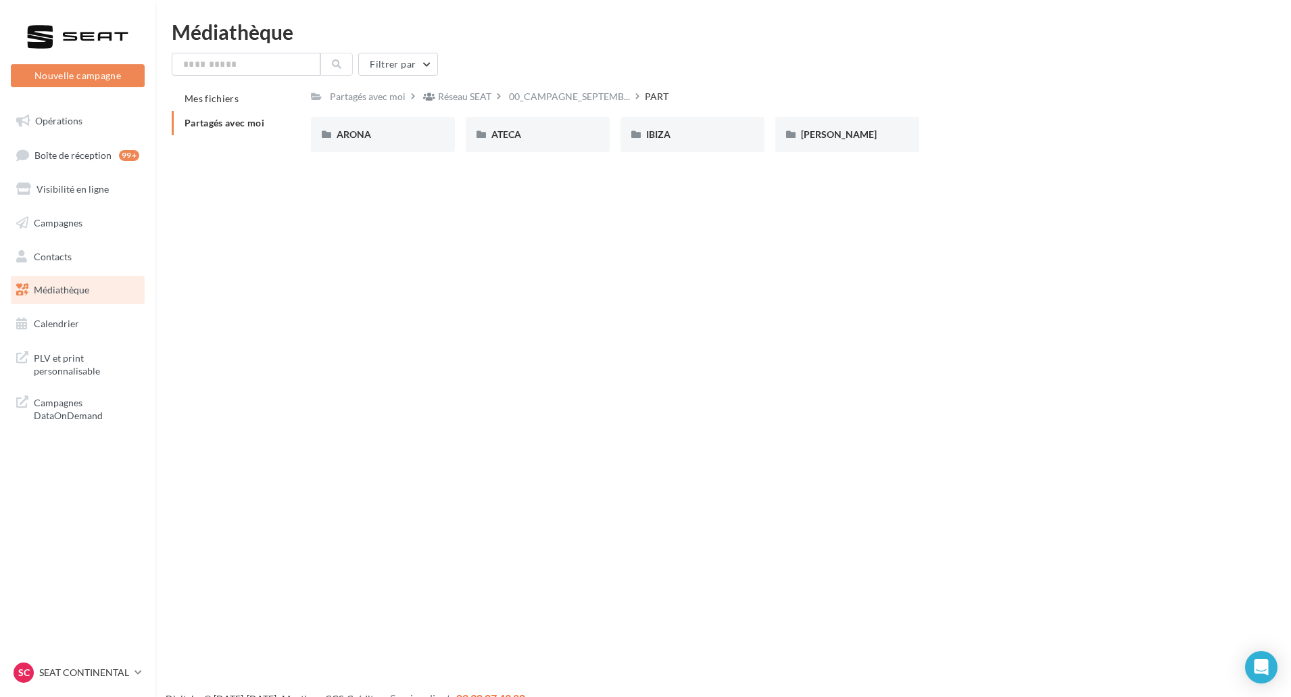
click at [114, 693] on div "SC SEAT CONTINENTAL SEAT-[GEOGRAPHIC_DATA]" at bounding box center [77, 678] width 155 height 37
click at [118, 685] on link "SC SEAT CONTINENTAL SEAT-[GEOGRAPHIC_DATA]" at bounding box center [78, 673] width 134 height 26
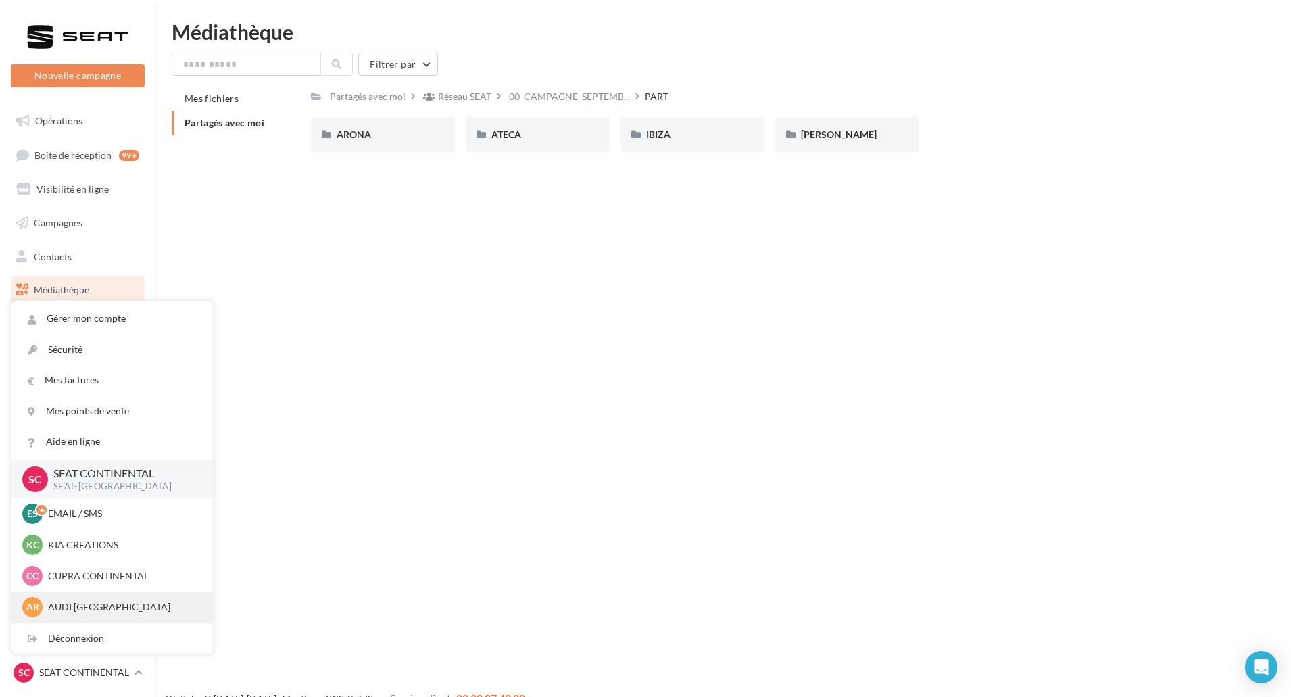
click at [118, 599] on div "AR AUDI ROUEN audi-roue-ver" at bounding box center [112, 607] width 180 height 20
click at [101, 608] on p "AUDI [GEOGRAPHIC_DATA]" at bounding box center [122, 607] width 149 height 14
